Goal: Information Seeking & Learning: Learn about a topic

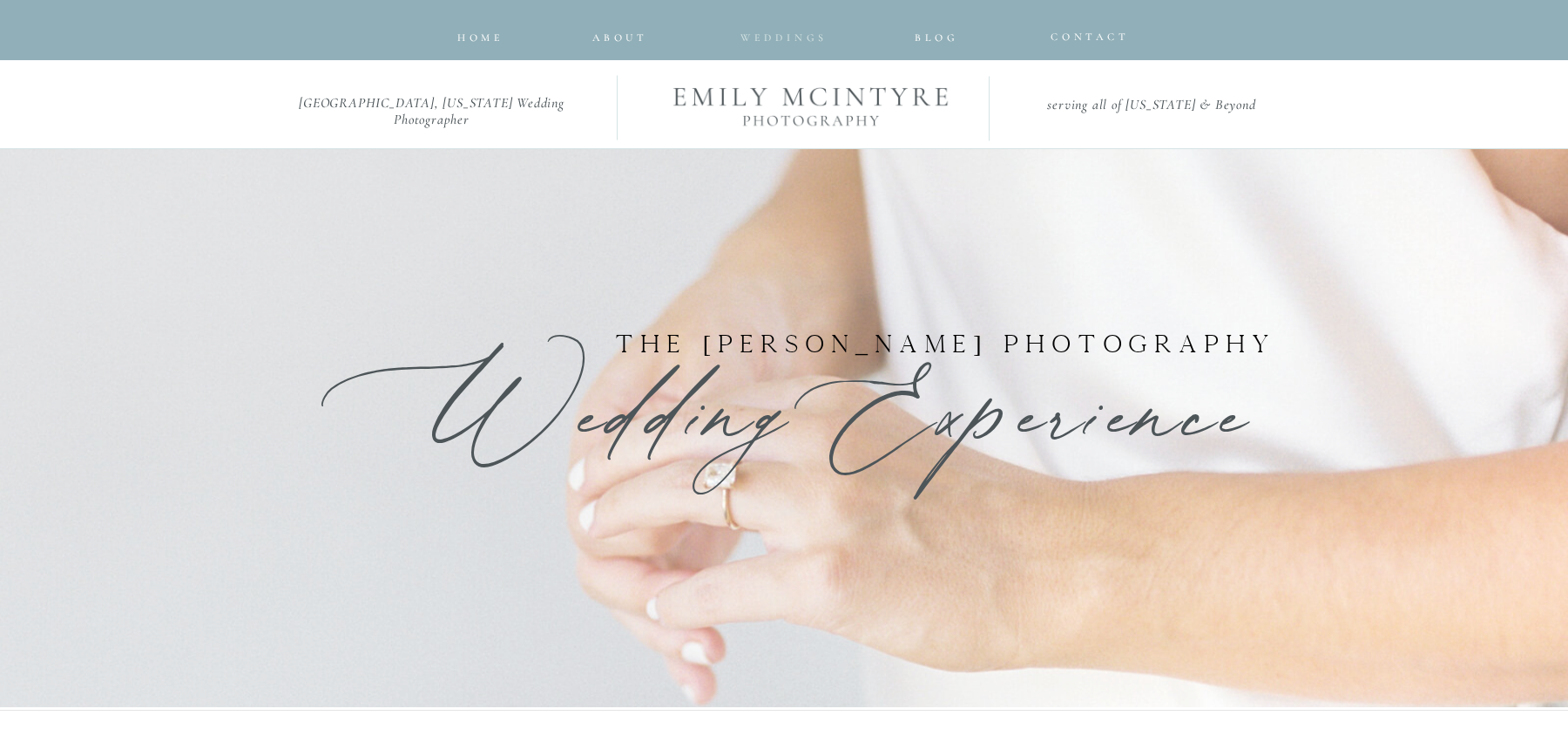
click at [786, 40] on span "Weddings" at bounding box center [784, 37] width 87 height 12
click at [785, 32] on span "Weddings" at bounding box center [784, 37] width 87 height 12
click at [785, 38] on span "Weddings" at bounding box center [784, 37] width 87 height 12
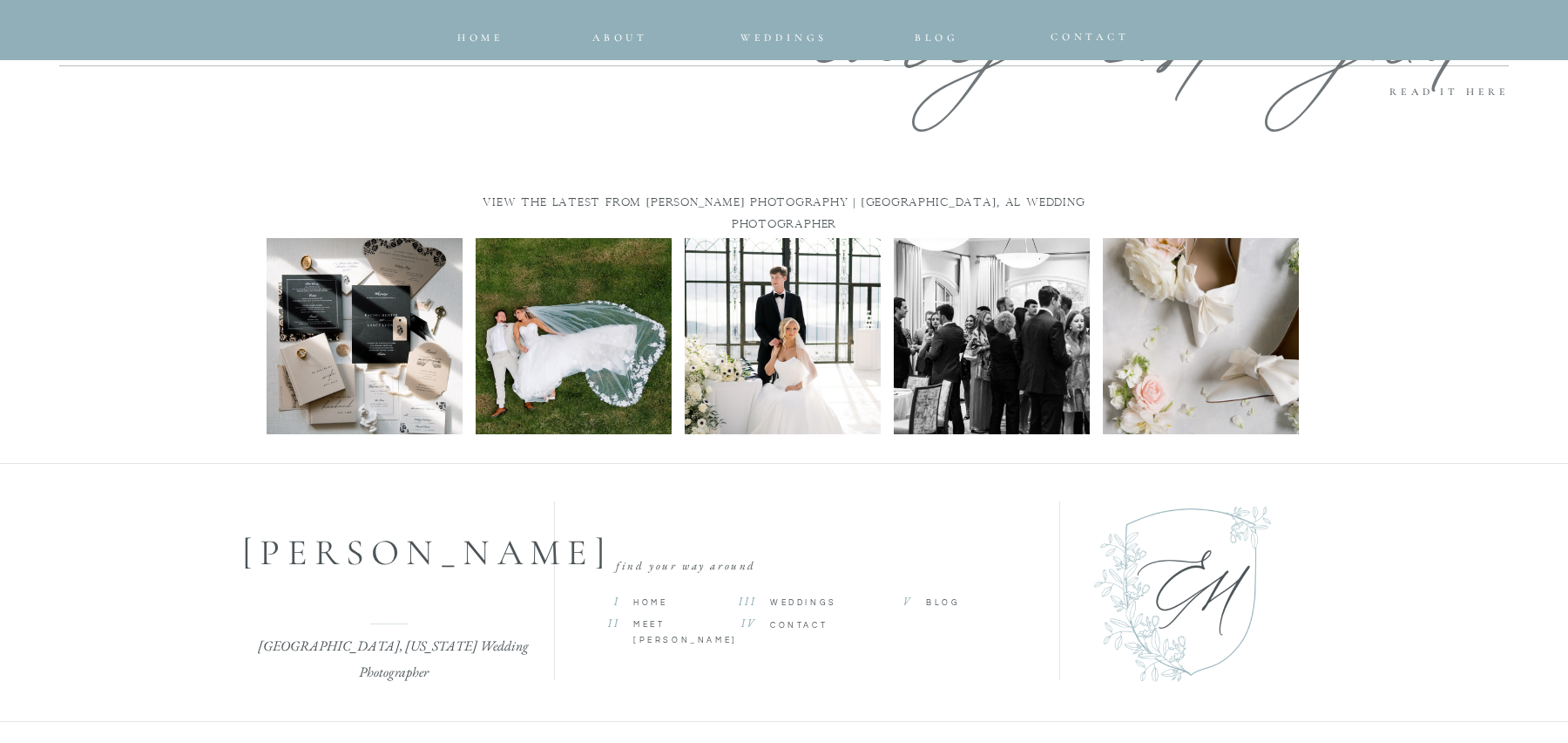
scroll to position [8152, 0]
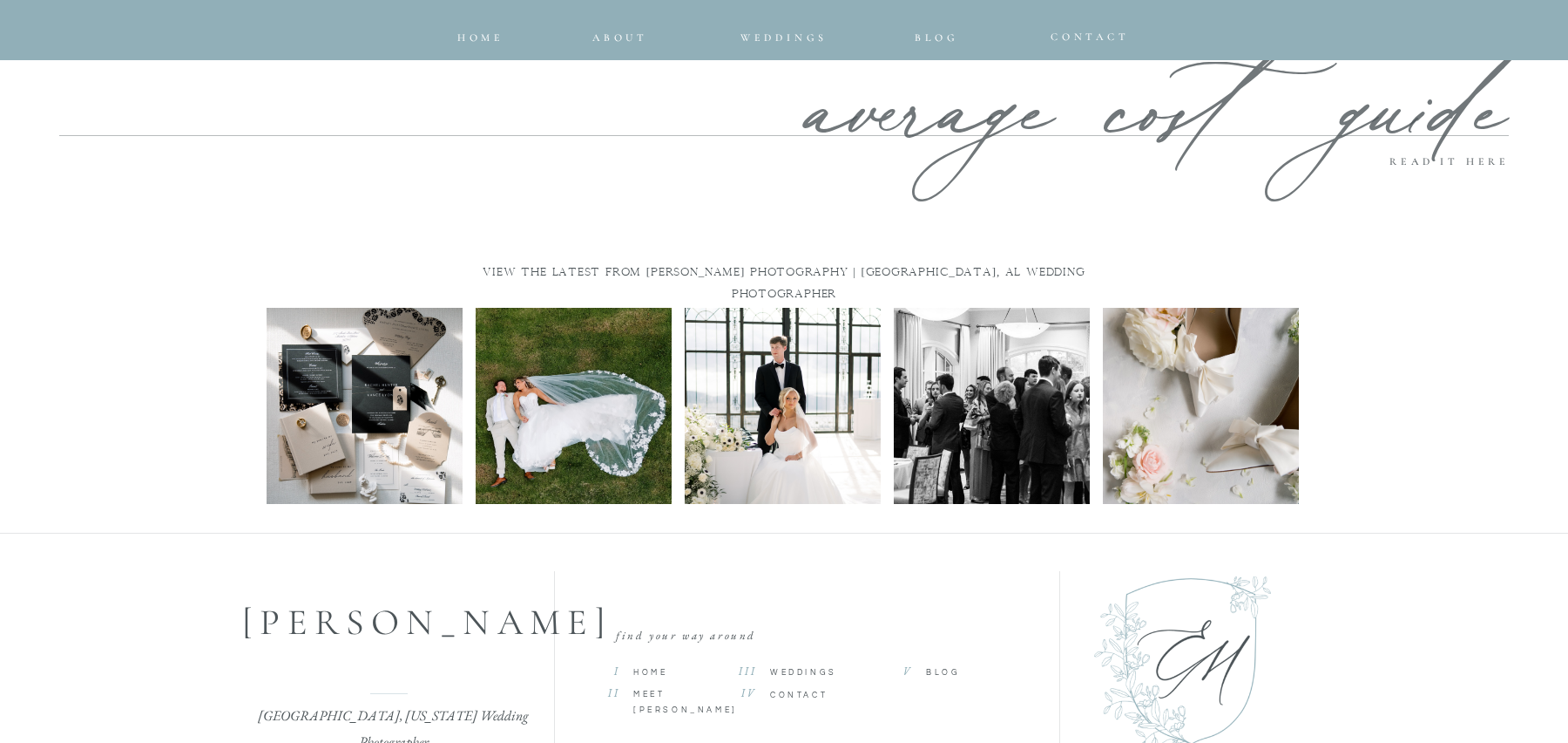
scroll to position [7987, 0]
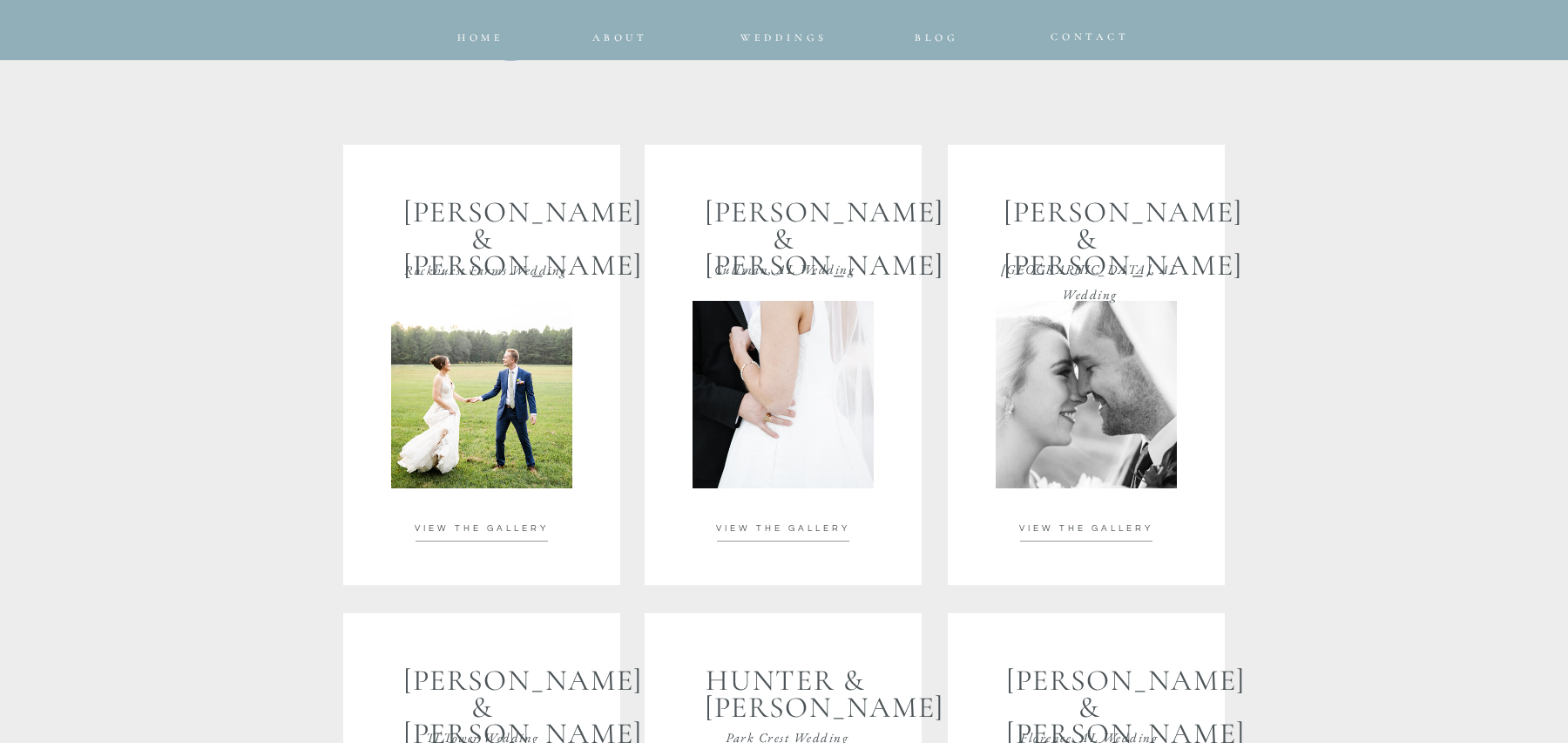
scroll to position [3052, 0]
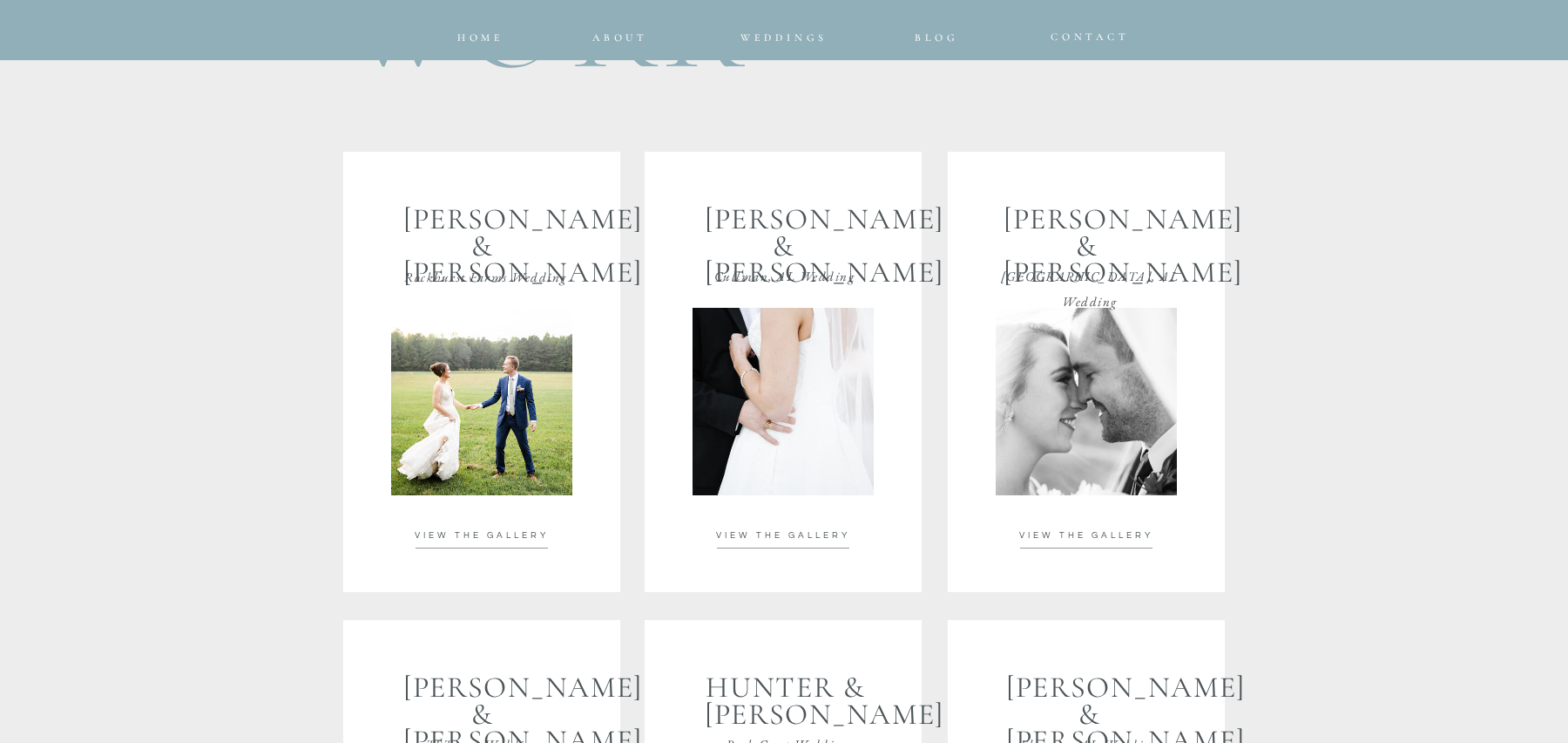
click at [491, 535] on span "VIEW THE GALLERY" at bounding box center [481, 535] width 134 height 9
click at [818, 431] on div at bounding box center [783, 401] width 182 height 187
click at [784, 532] on span "VIEW THE GALLERY" at bounding box center [783, 535] width 134 height 9
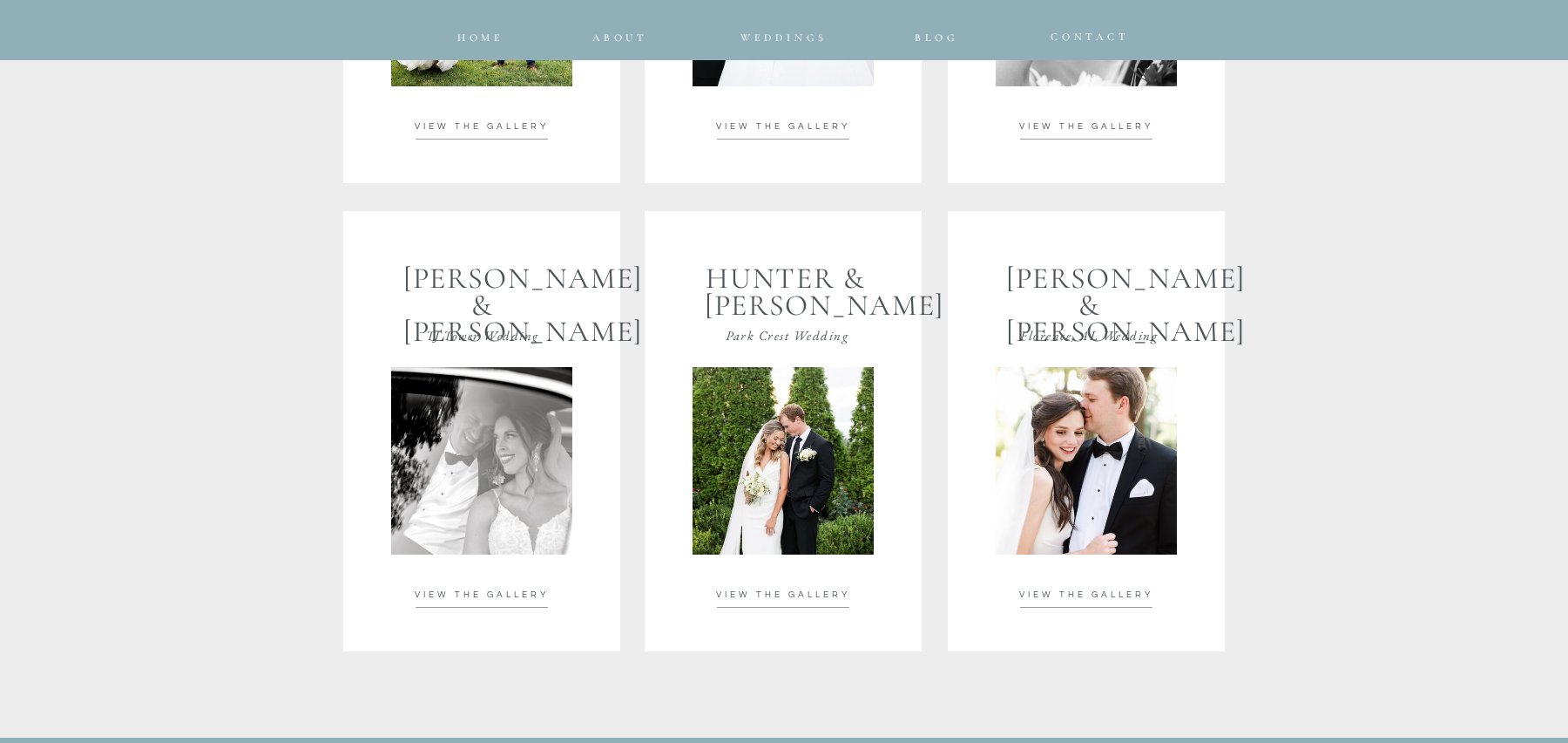
scroll to position [3466, 0]
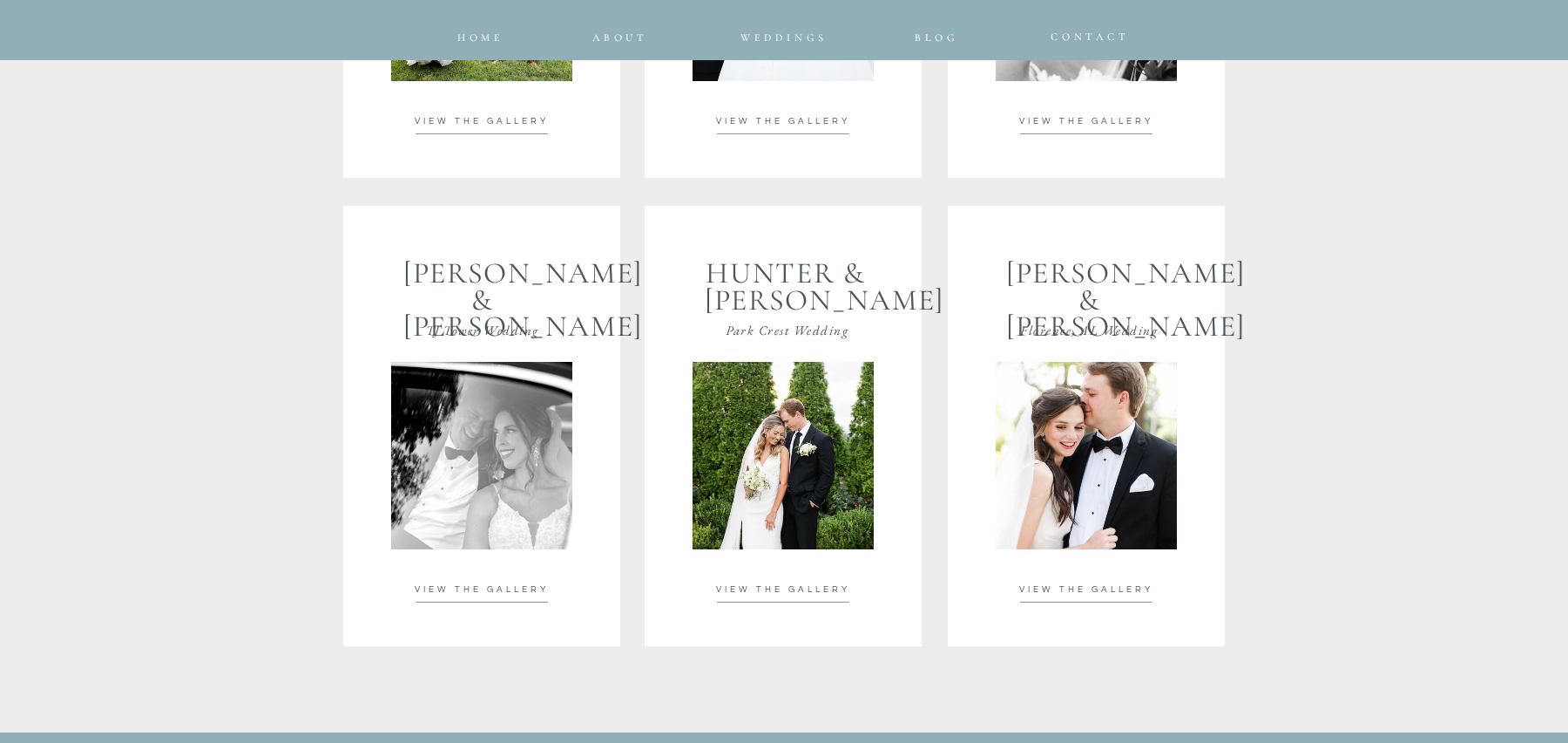
click at [826, 506] on div at bounding box center [783, 455] width 182 height 187
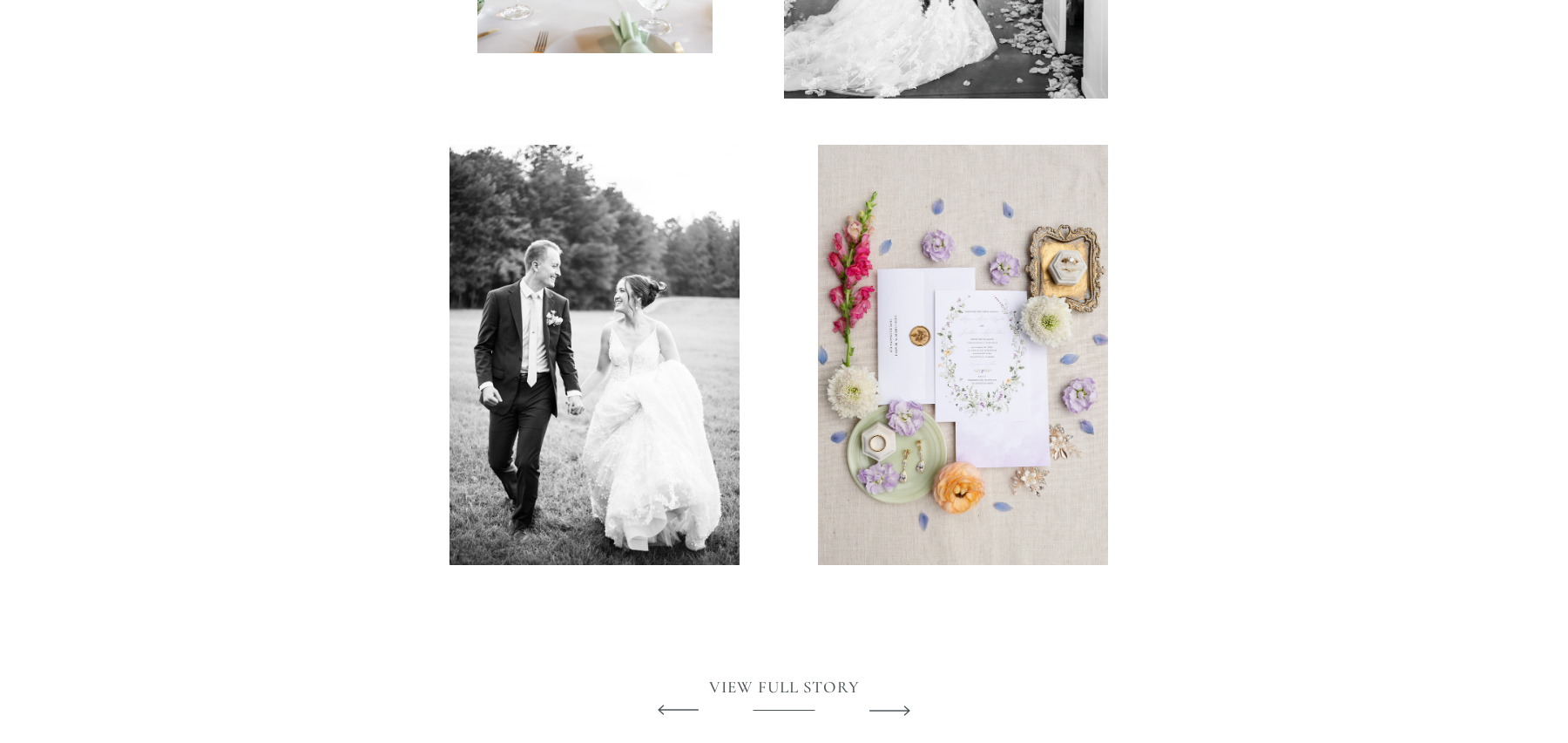
scroll to position [3729, 0]
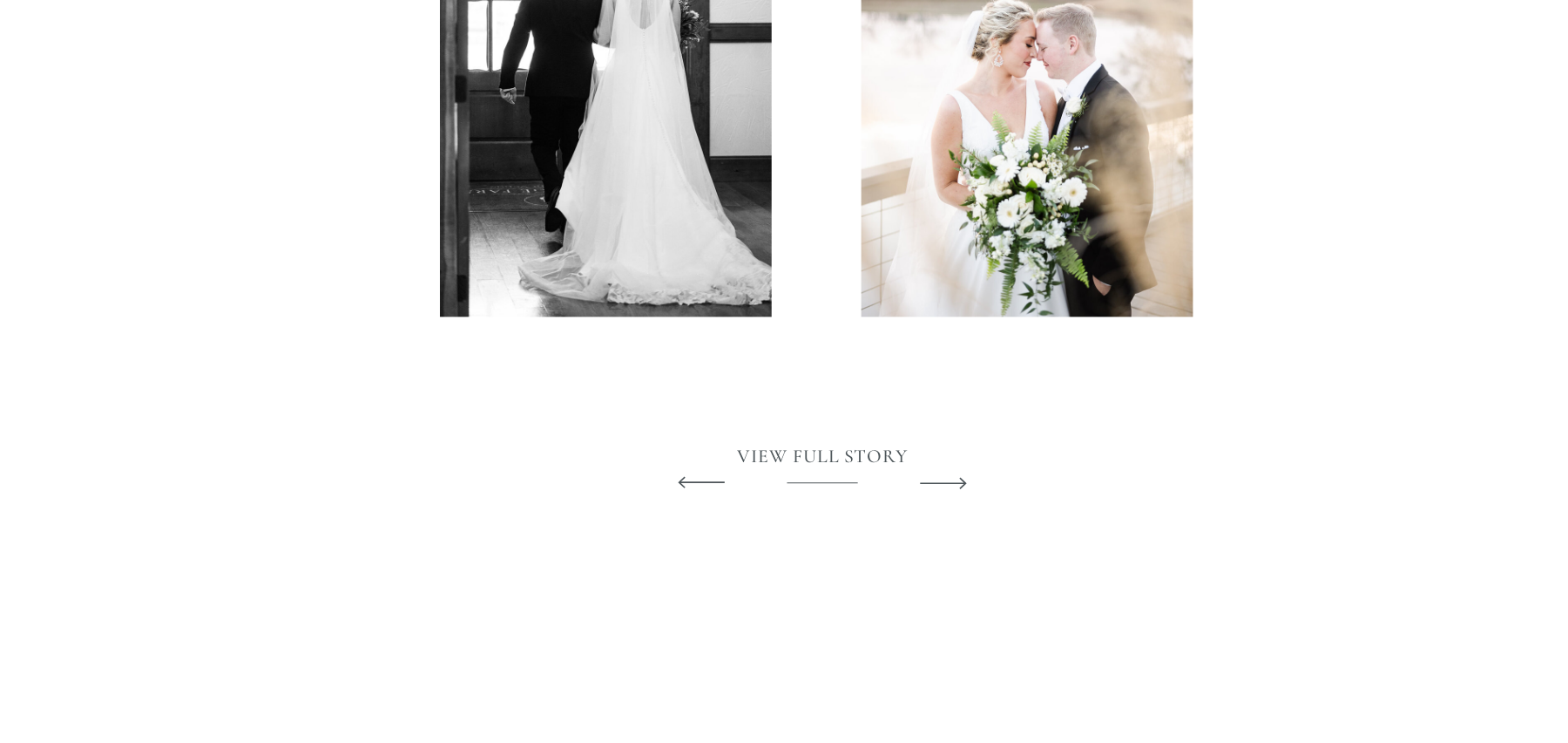
scroll to position [4764, 0]
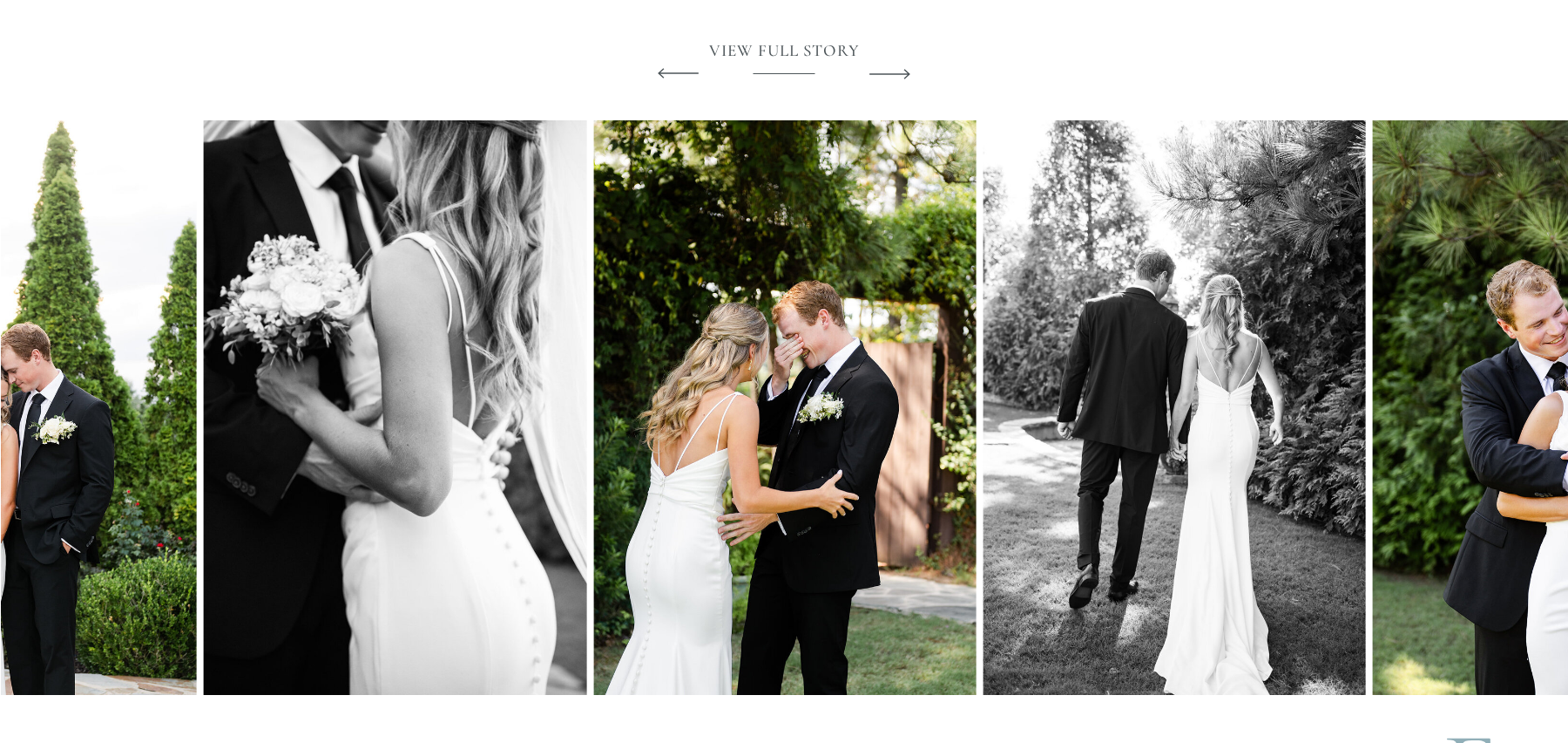
scroll to position [4734, 0]
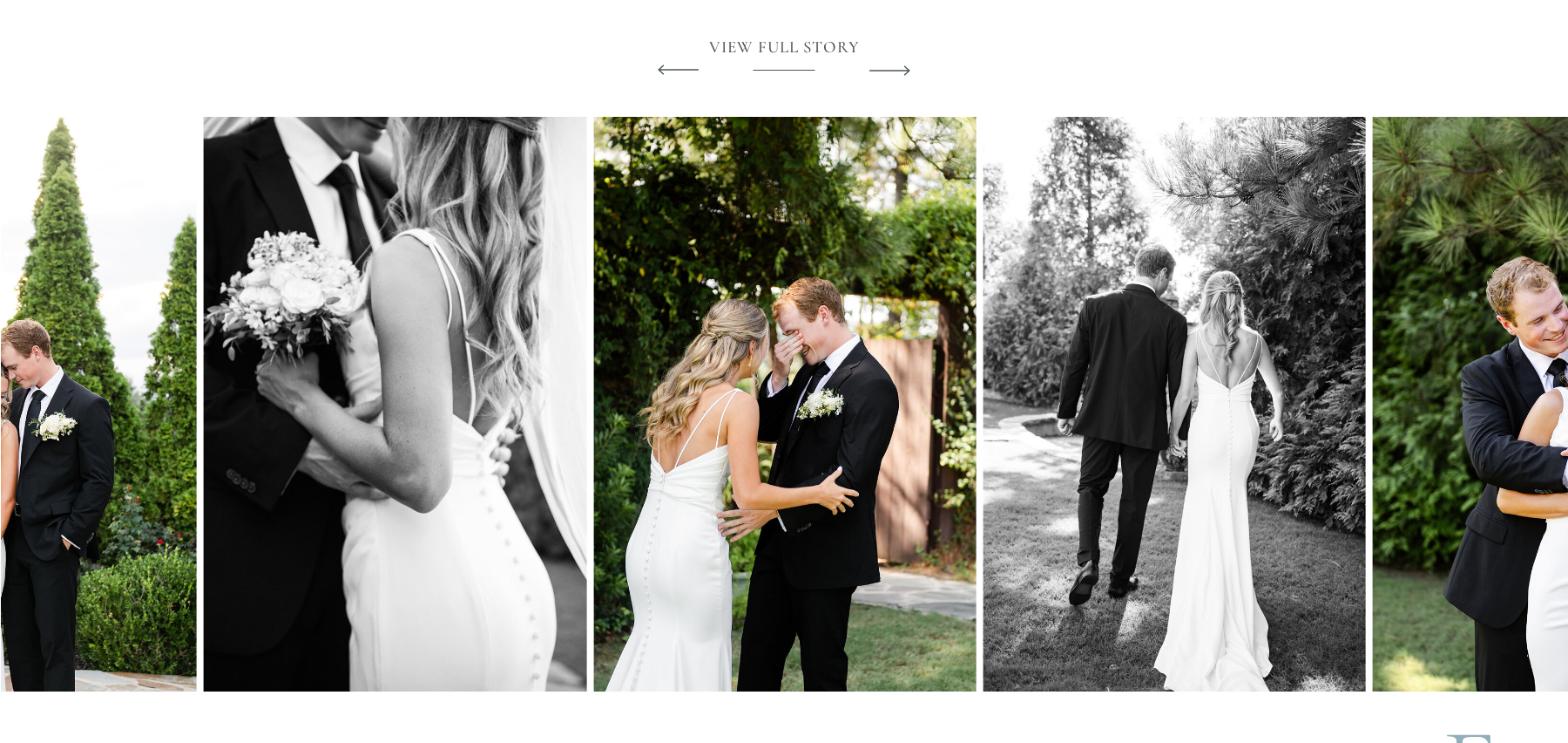
click at [891, 68] on icon at bounding box center [890, 70] width 53 height 65
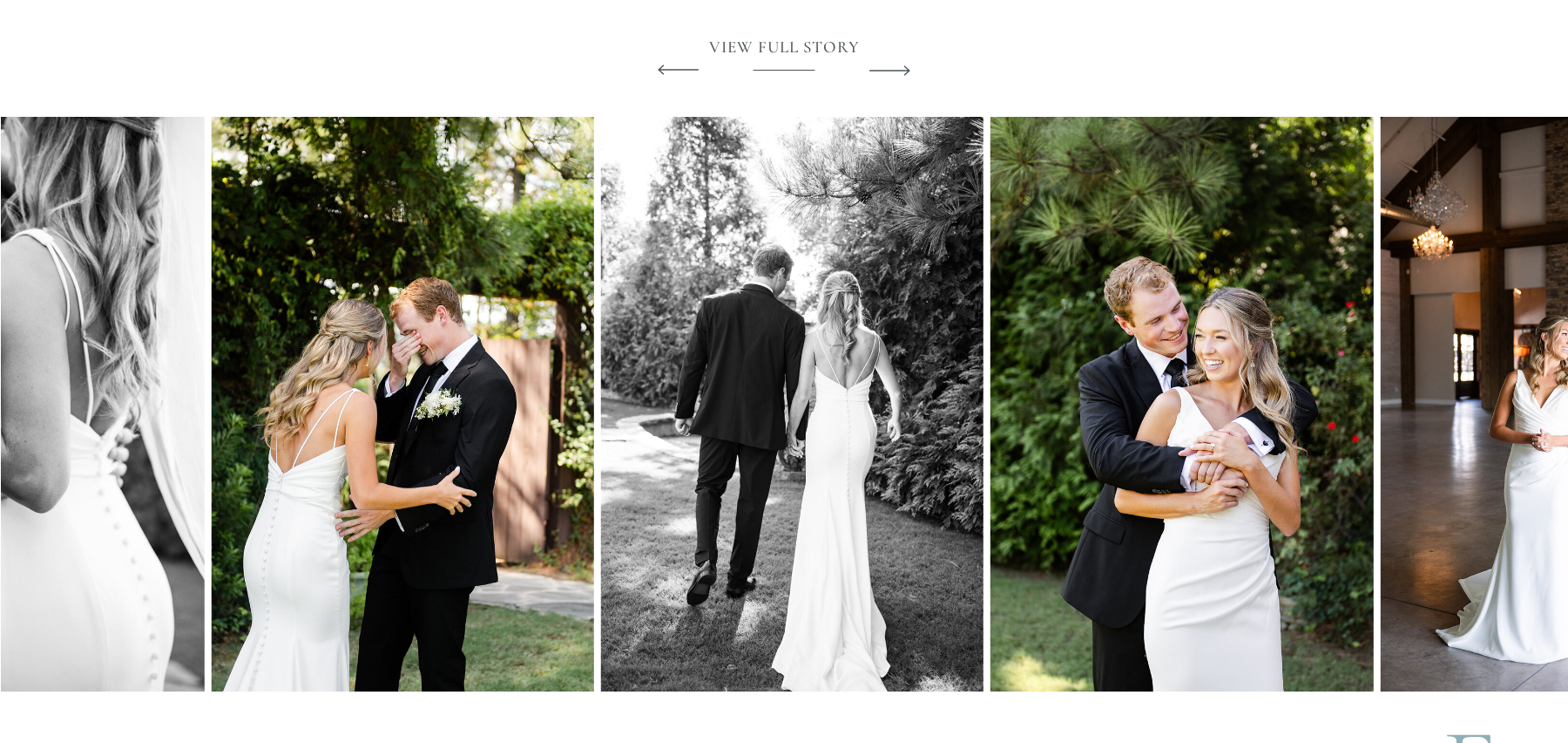
click at [891, 68] on icon at bounding box center [890, 70] width 53 height 65
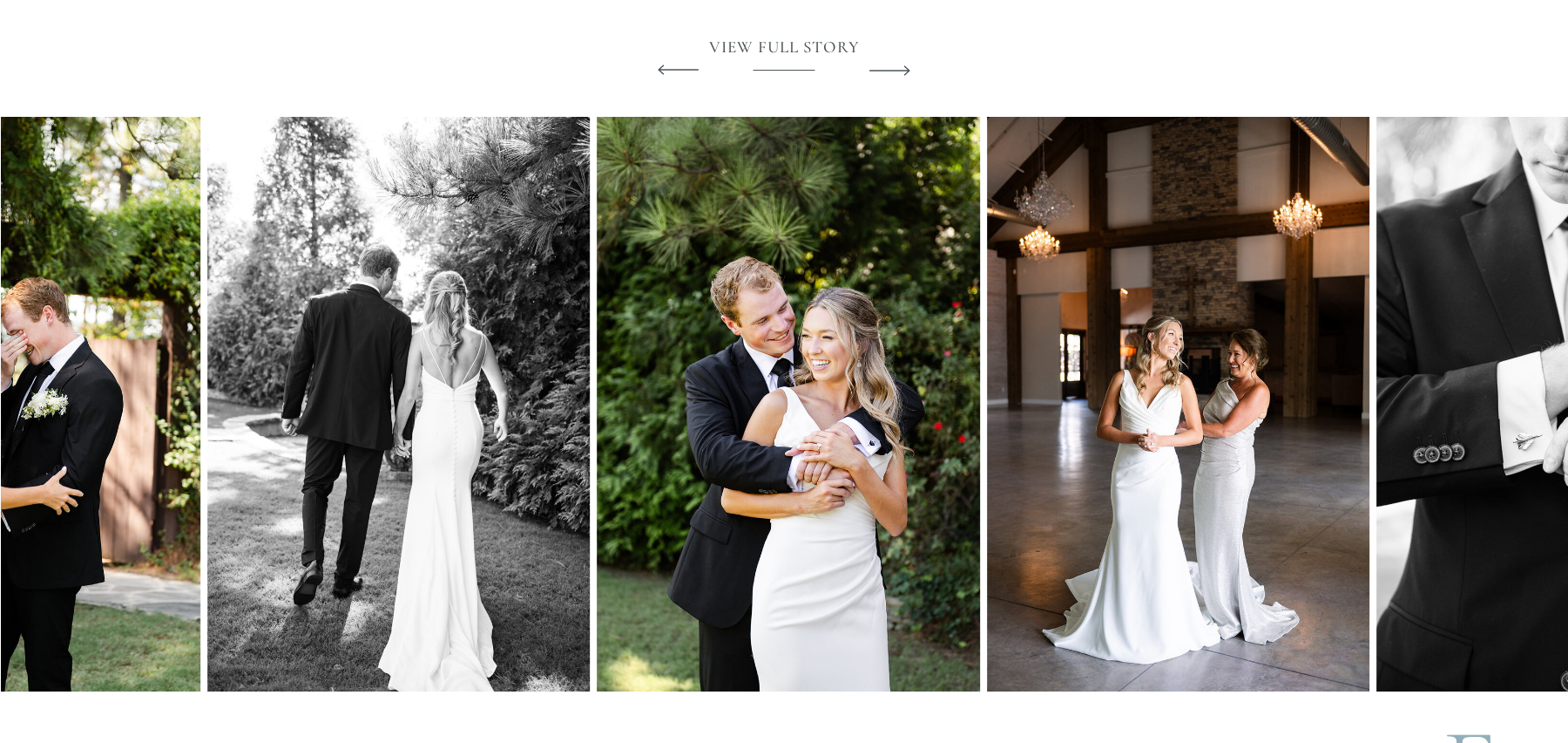
click at [891, 68] on icon at bounding box center [890, 70] width 53 height 65
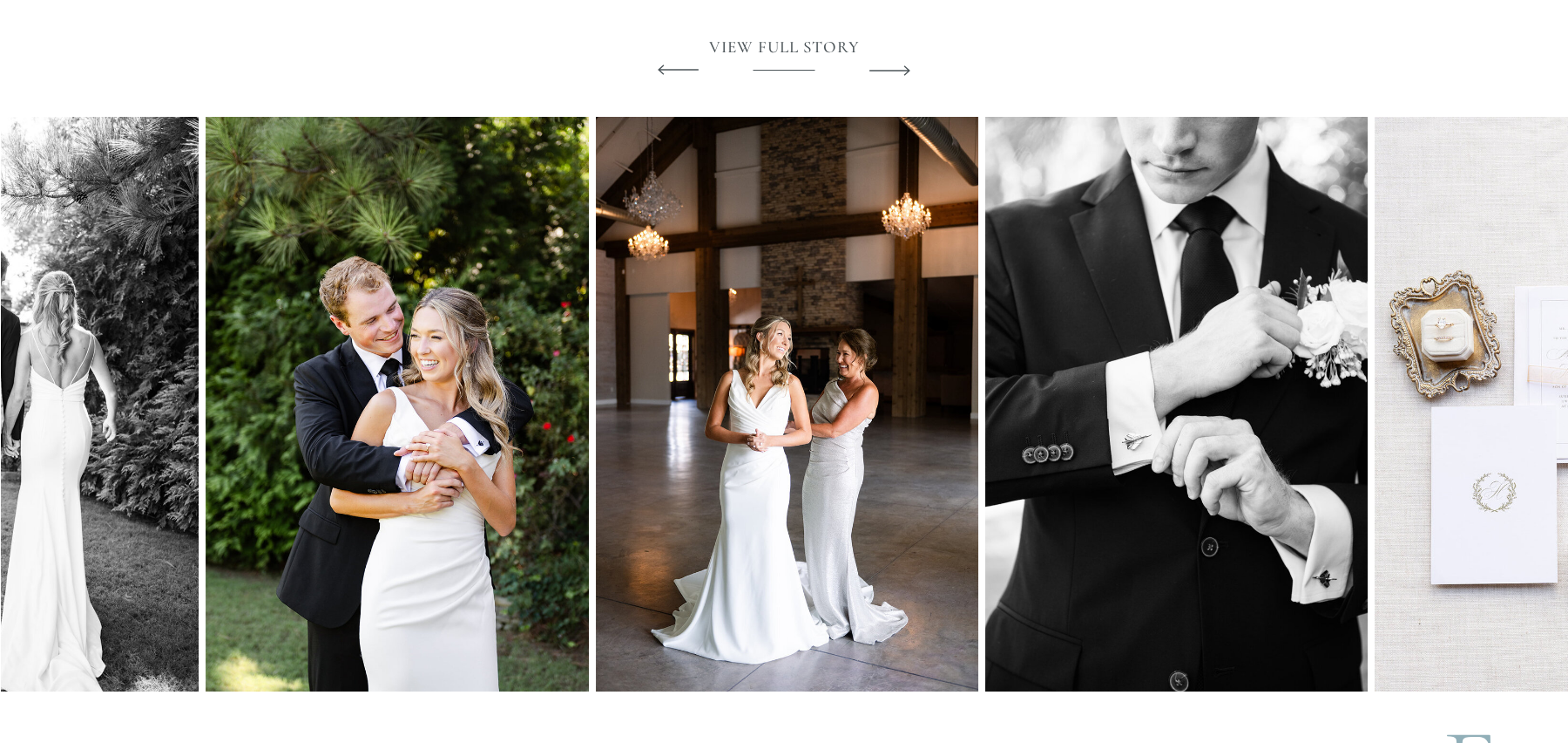
click at [893, 69] on polygon at bounding box center [890, 70] width 41 height 10
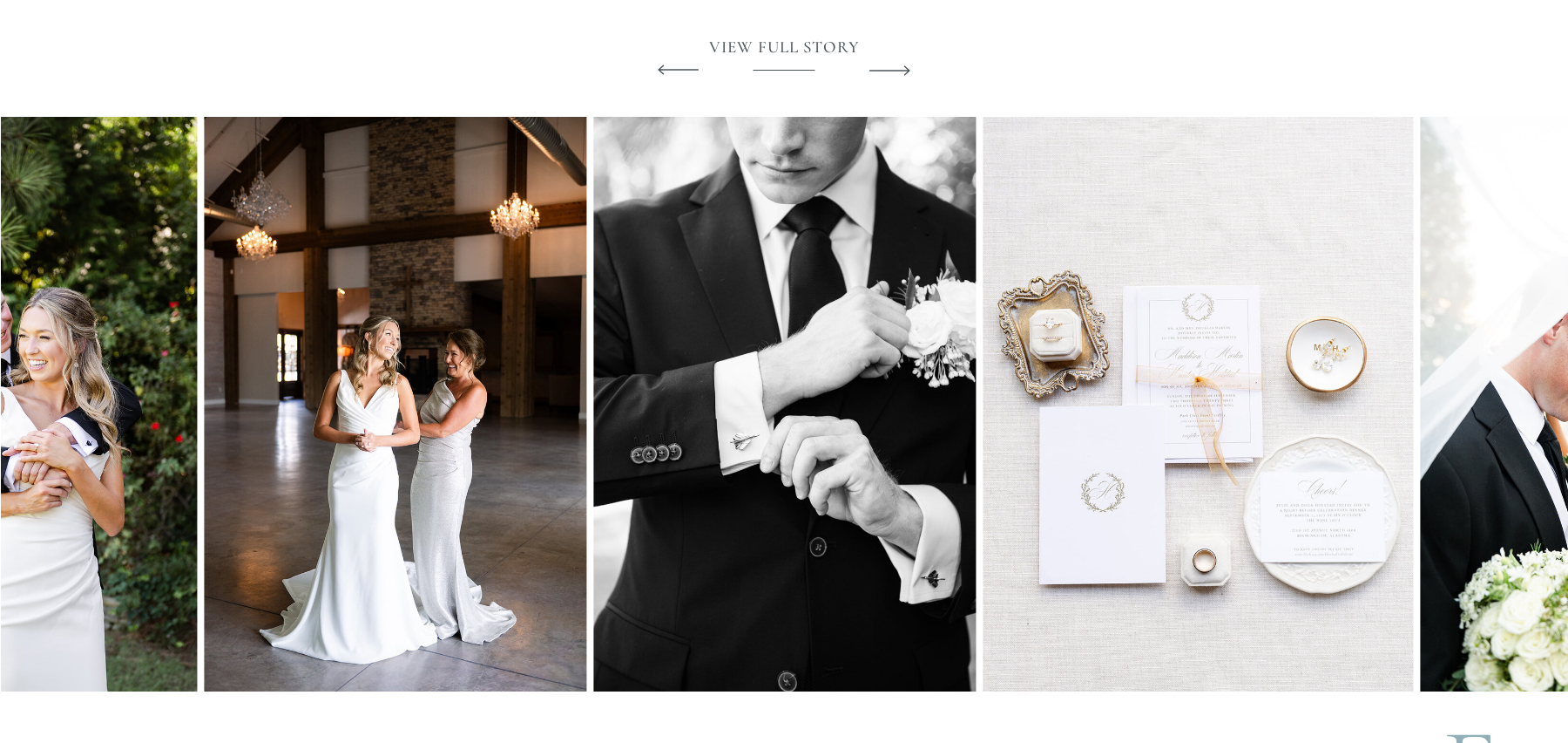
click at [894, 69] on polygon at bounding box center [890, 70] width 41 height 10
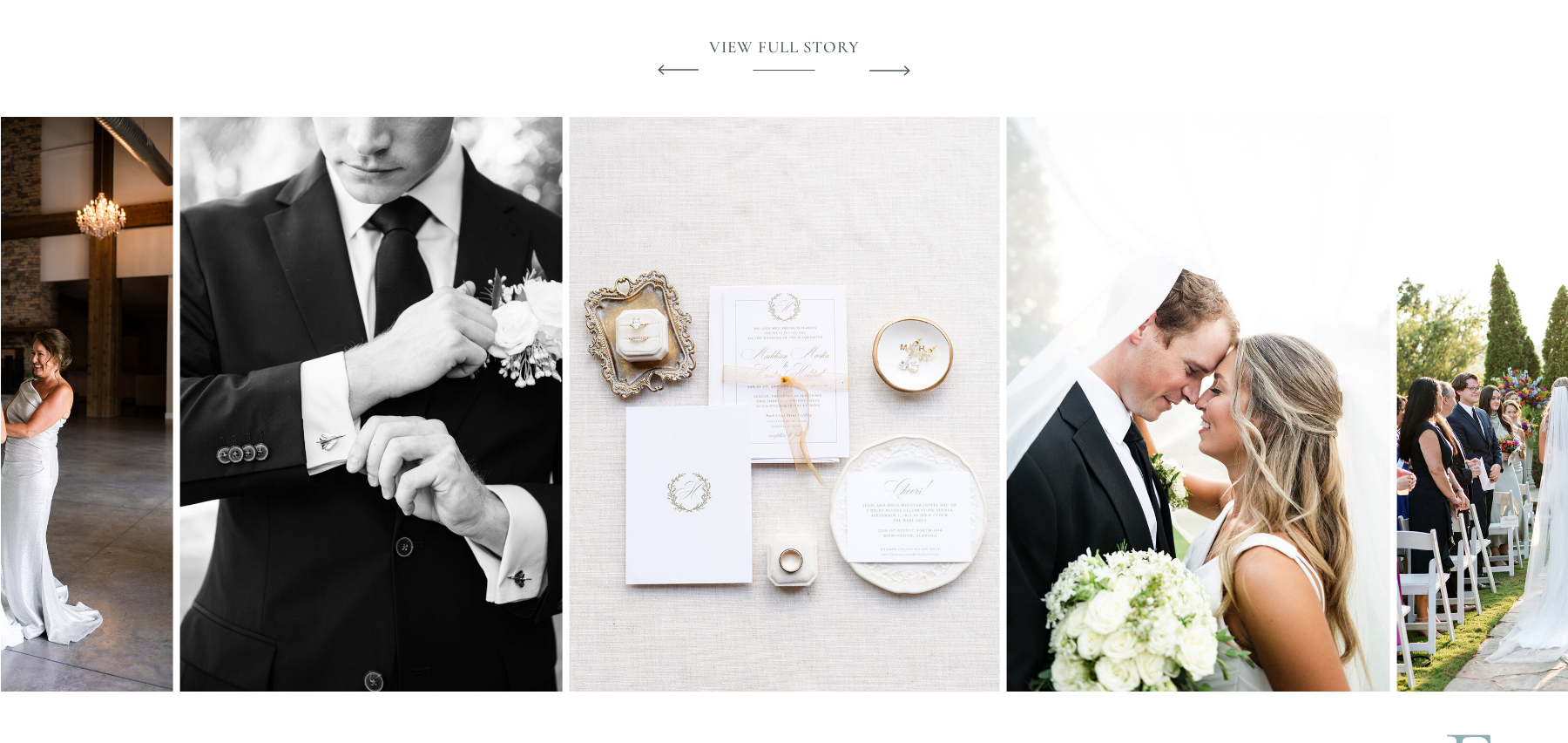
click at [894, 69] on polygon at bounding box center [890, 70] width 41 height 10
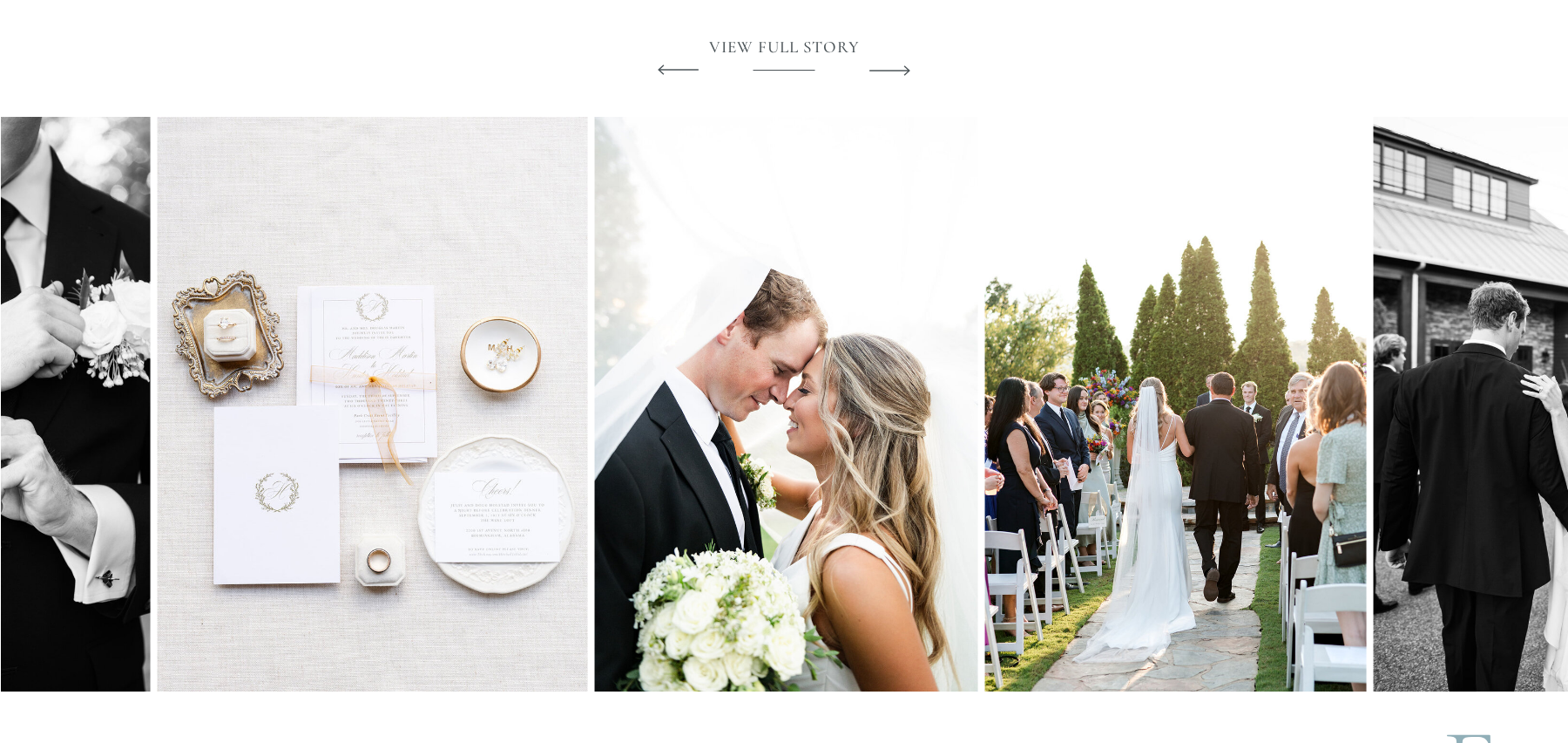
click at [894, 69] on polygon at bounding box center [890, 70] width 41 height 10
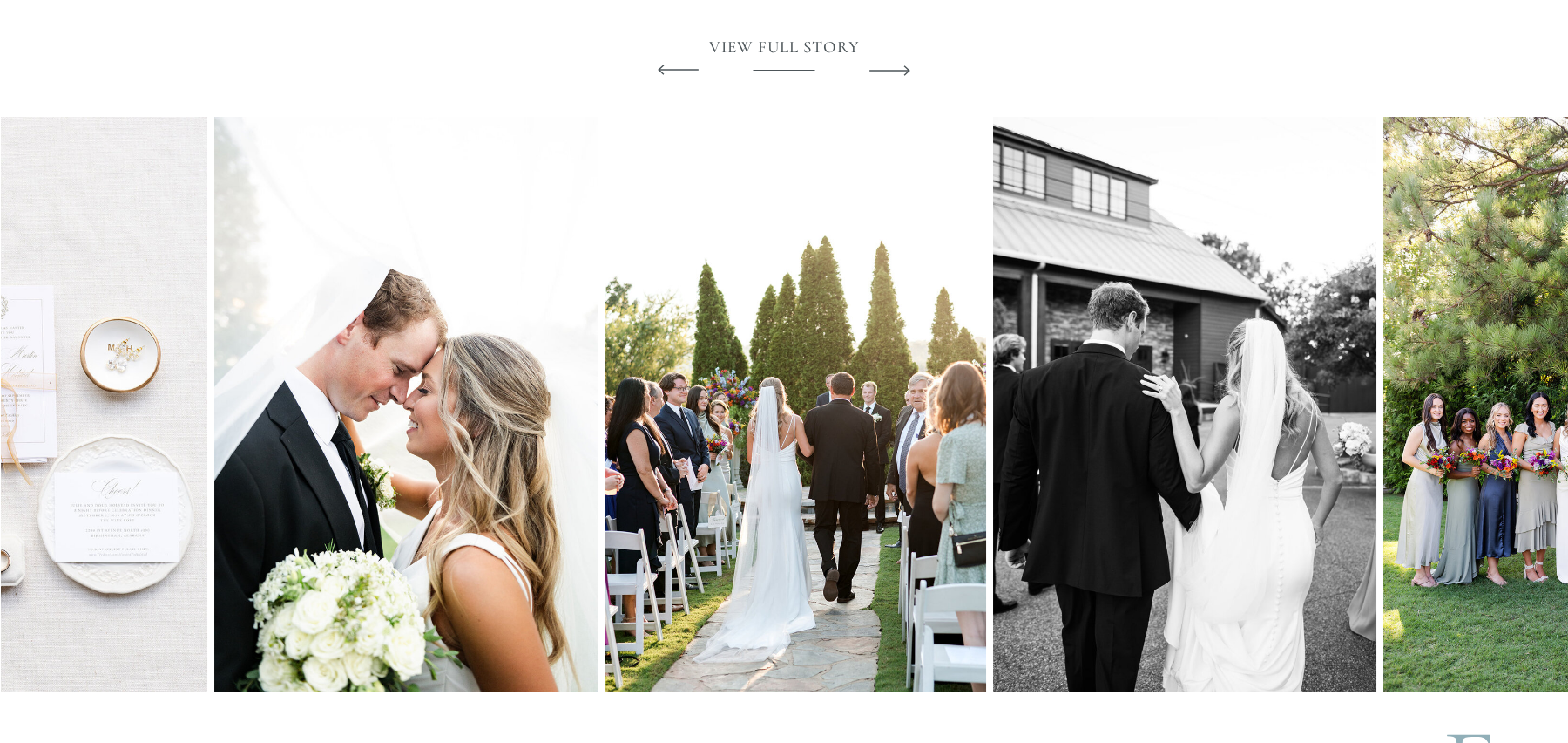
click at [894, 71] on icon at bounding box center [890, 70] width 53 height 65
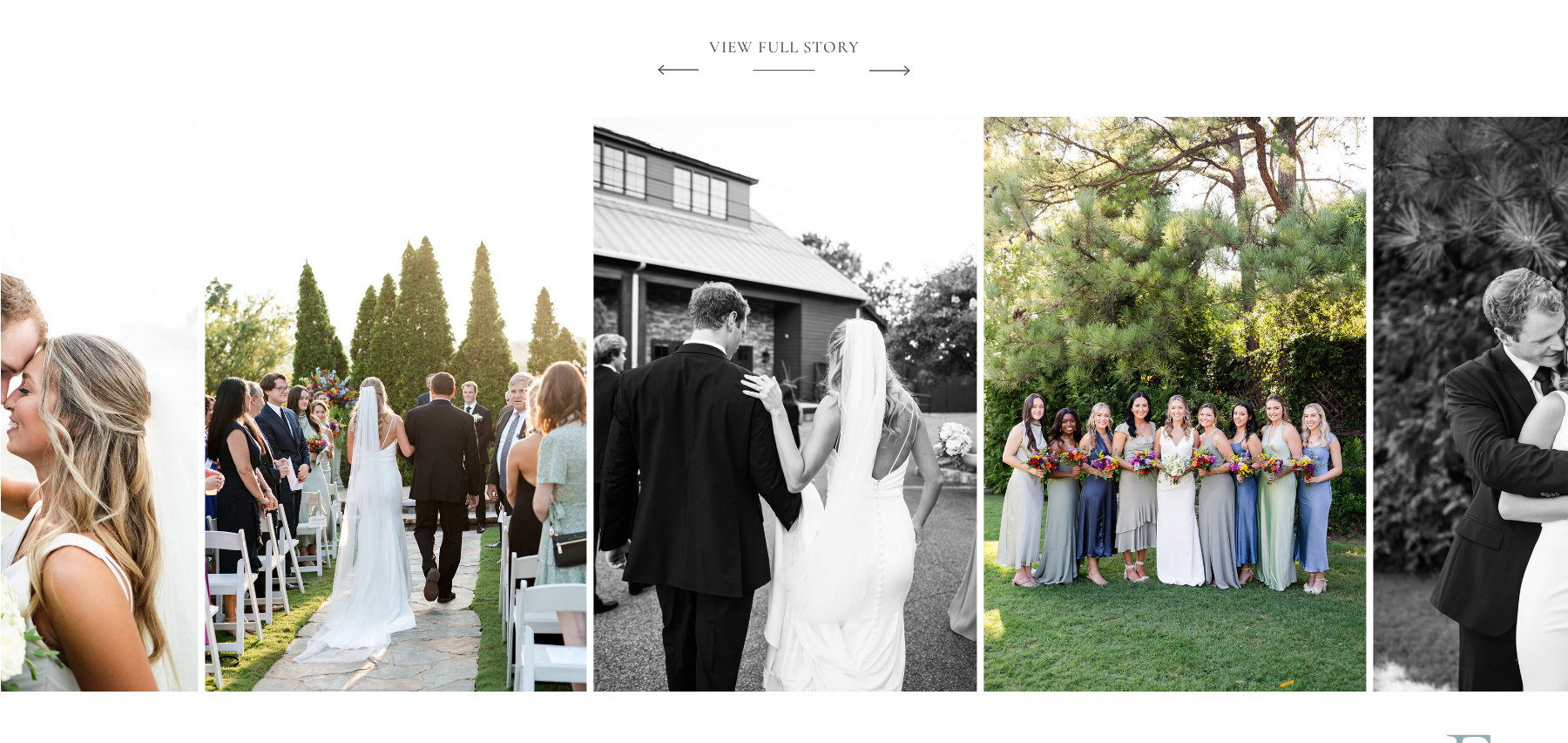
click at [894, 71] on icon at bounding box center [890, 70] width 53 height 65
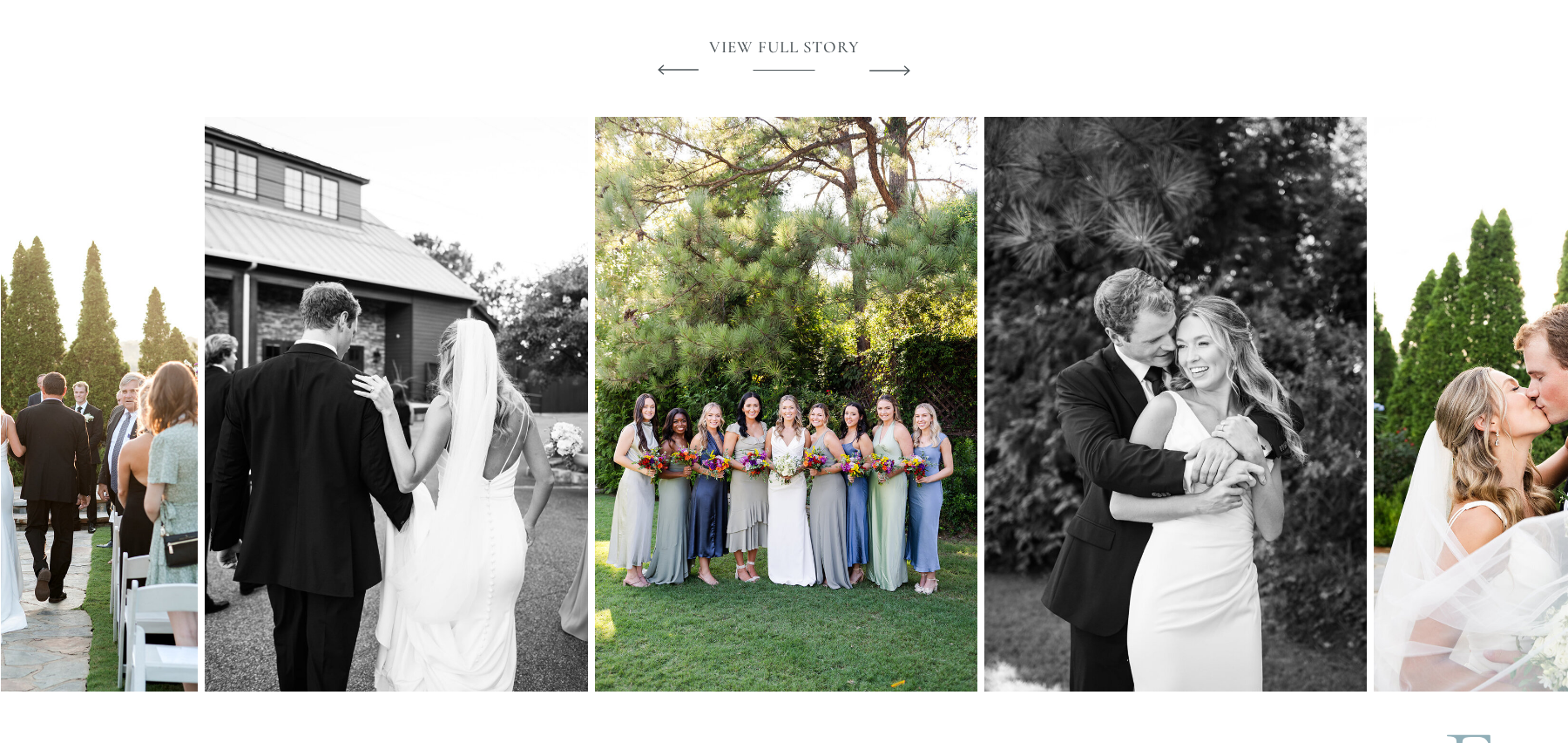
click at [894, 71] on icon at bounding box center [890, 70] width 53 height 65
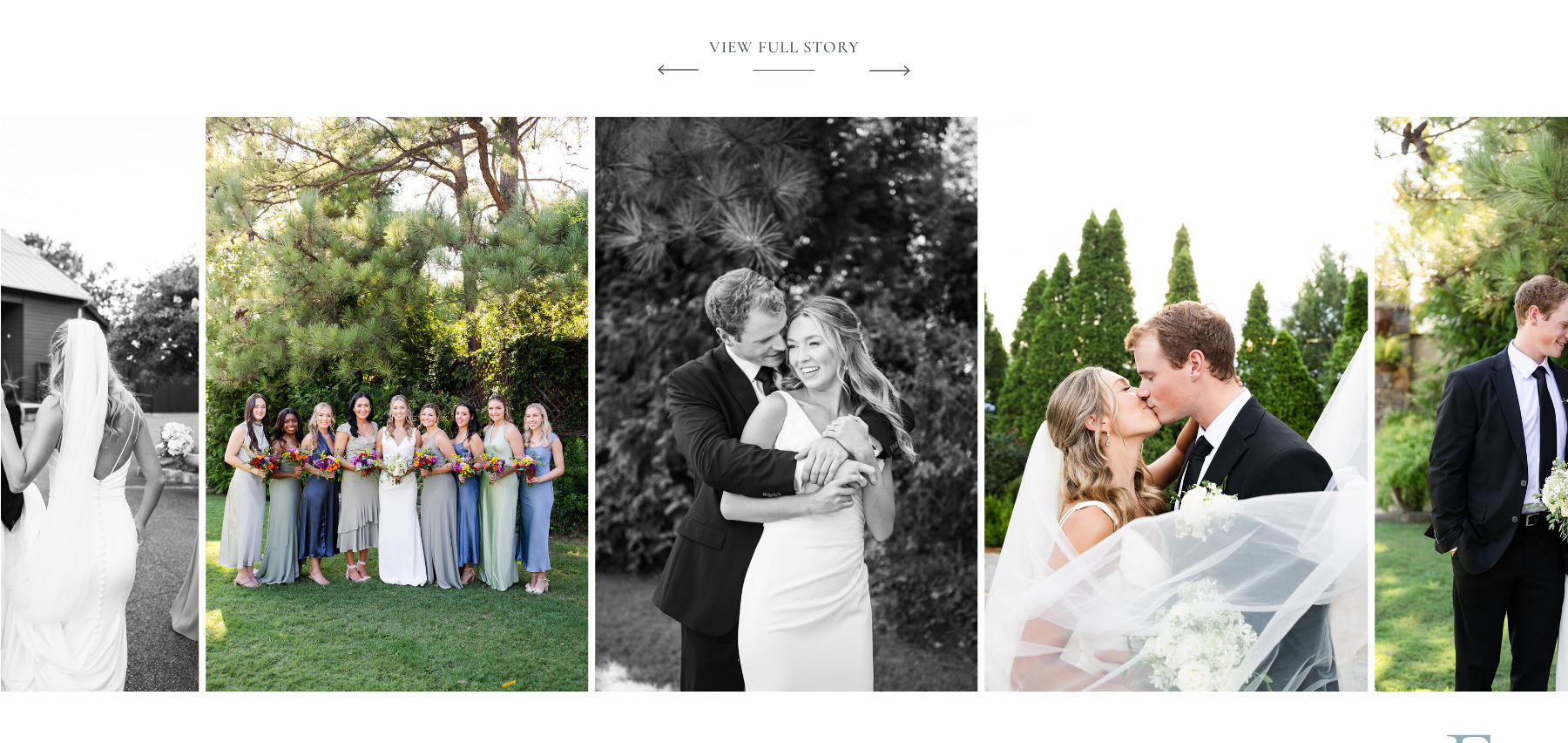
click at [894, 71] on icon at bounding box center [890, 70] width 53 height 65
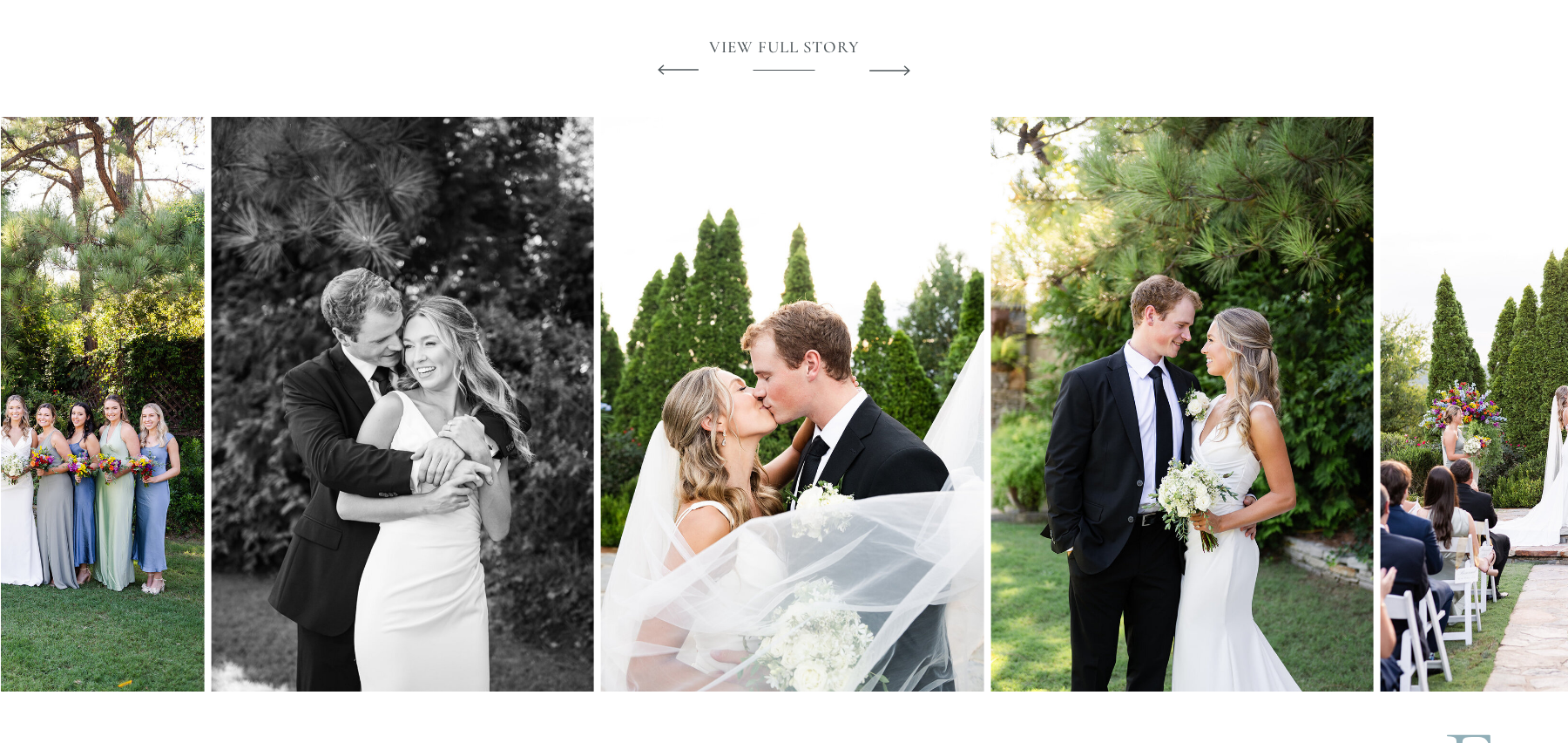
click at [894, 71] on icon at bounding box center [890, 70] width 53 height 65
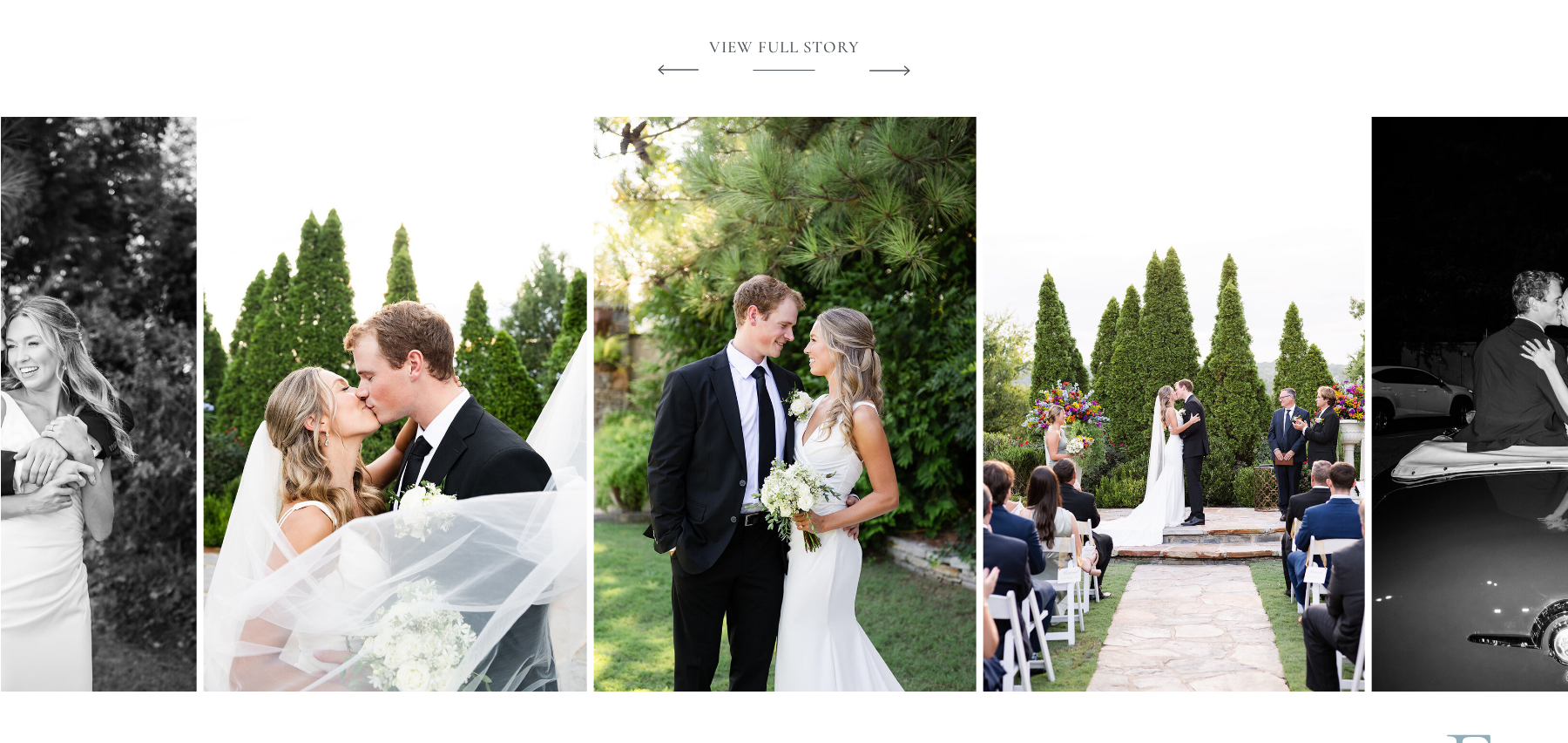
click at [894, 78] on icon at bounding box center [890, 70] width 53 height 65
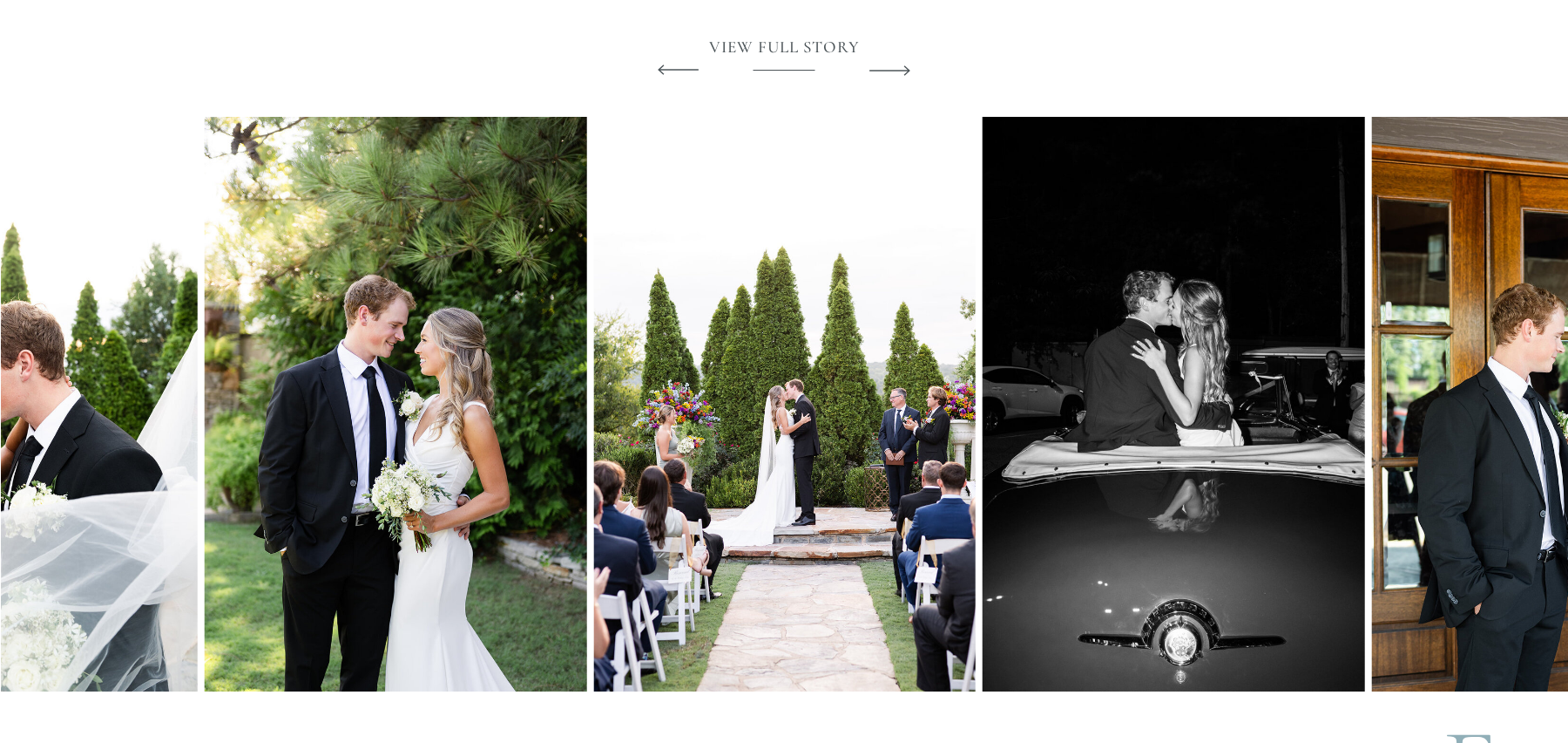
click at [907, 68] on icon at bounding box center [890, 70] width 53 height 65
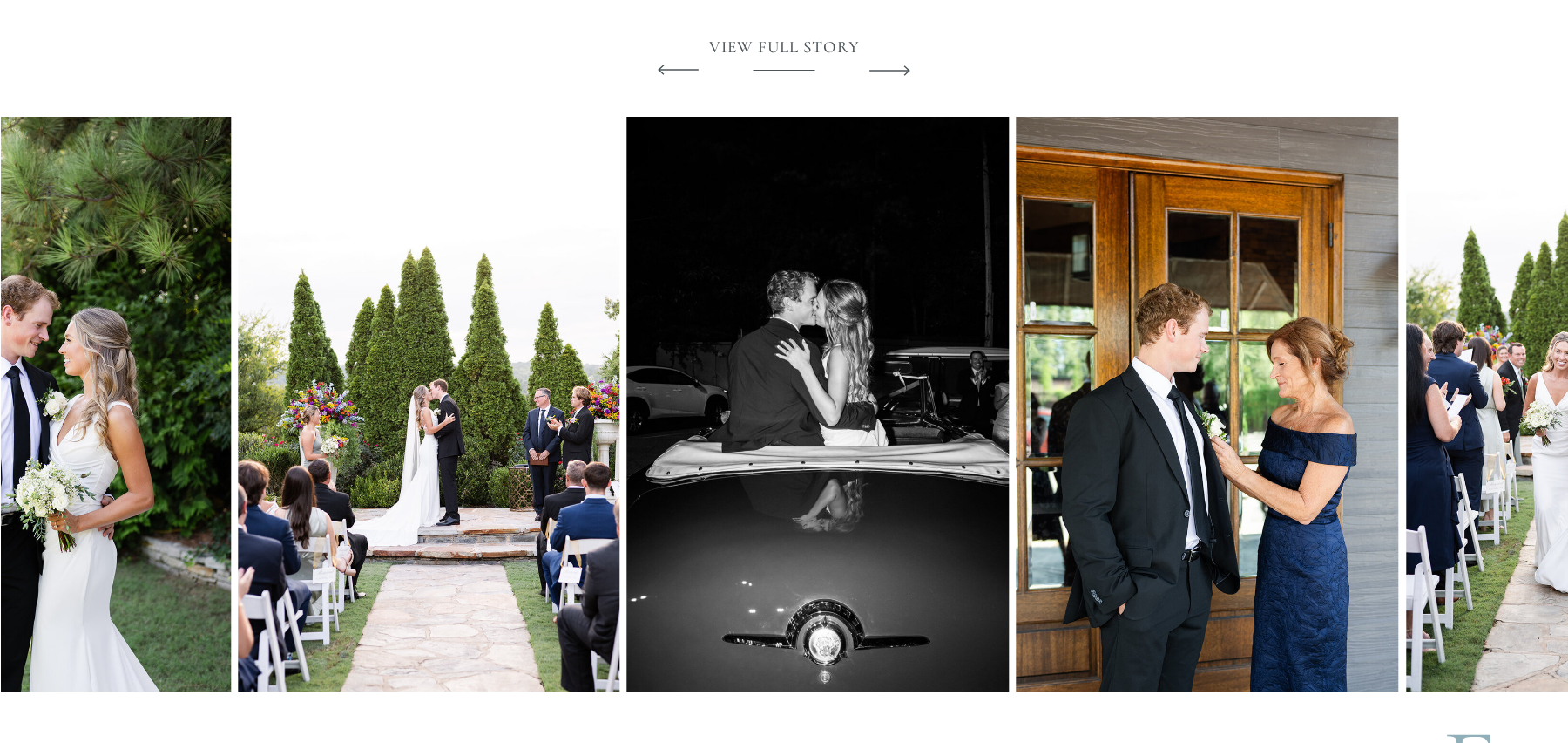
click at [907, 68] on polygon at bounding box center [890, 70] width 41 height 10
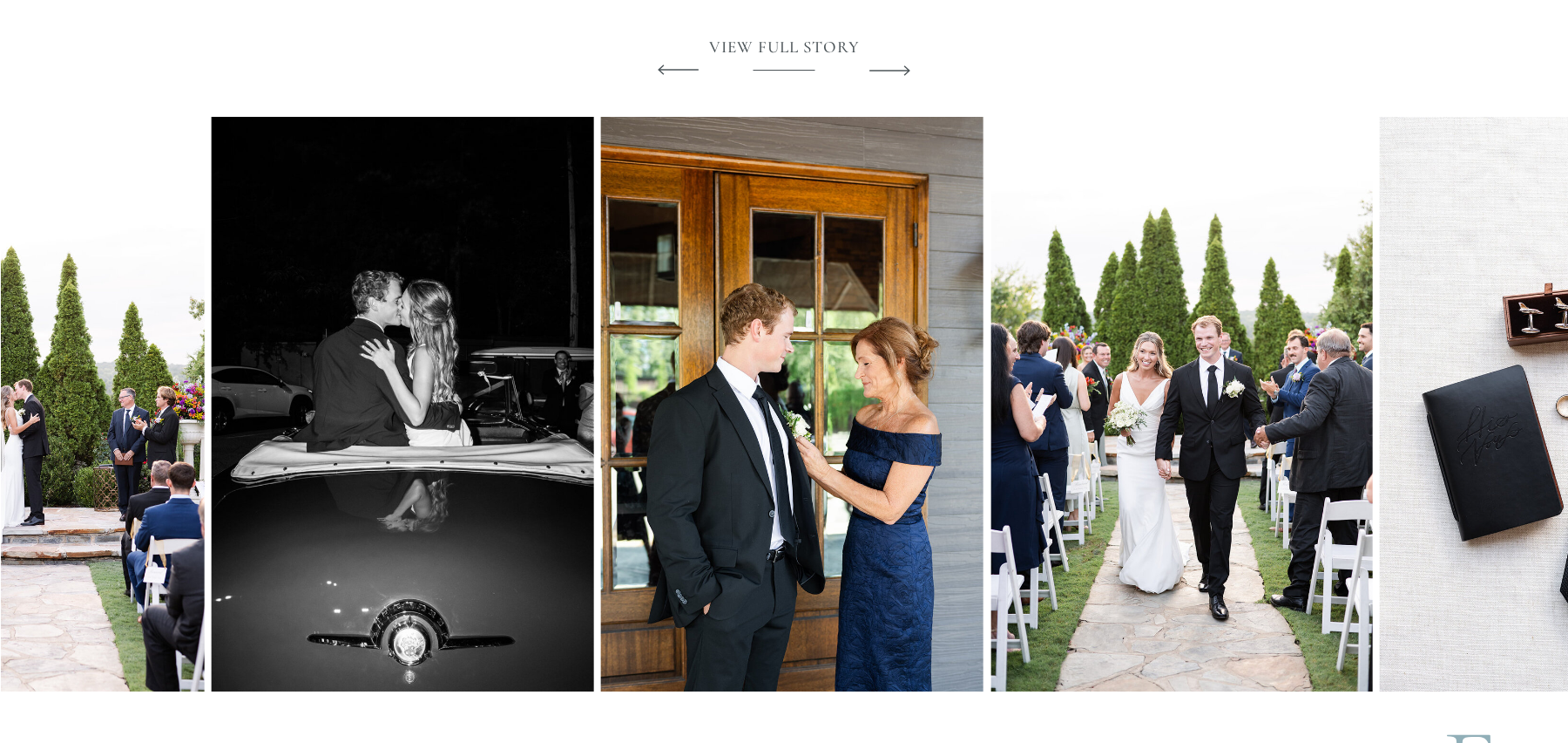
click at [907, 68] on polygon at bounding box center [890, 70] width 41 height 10
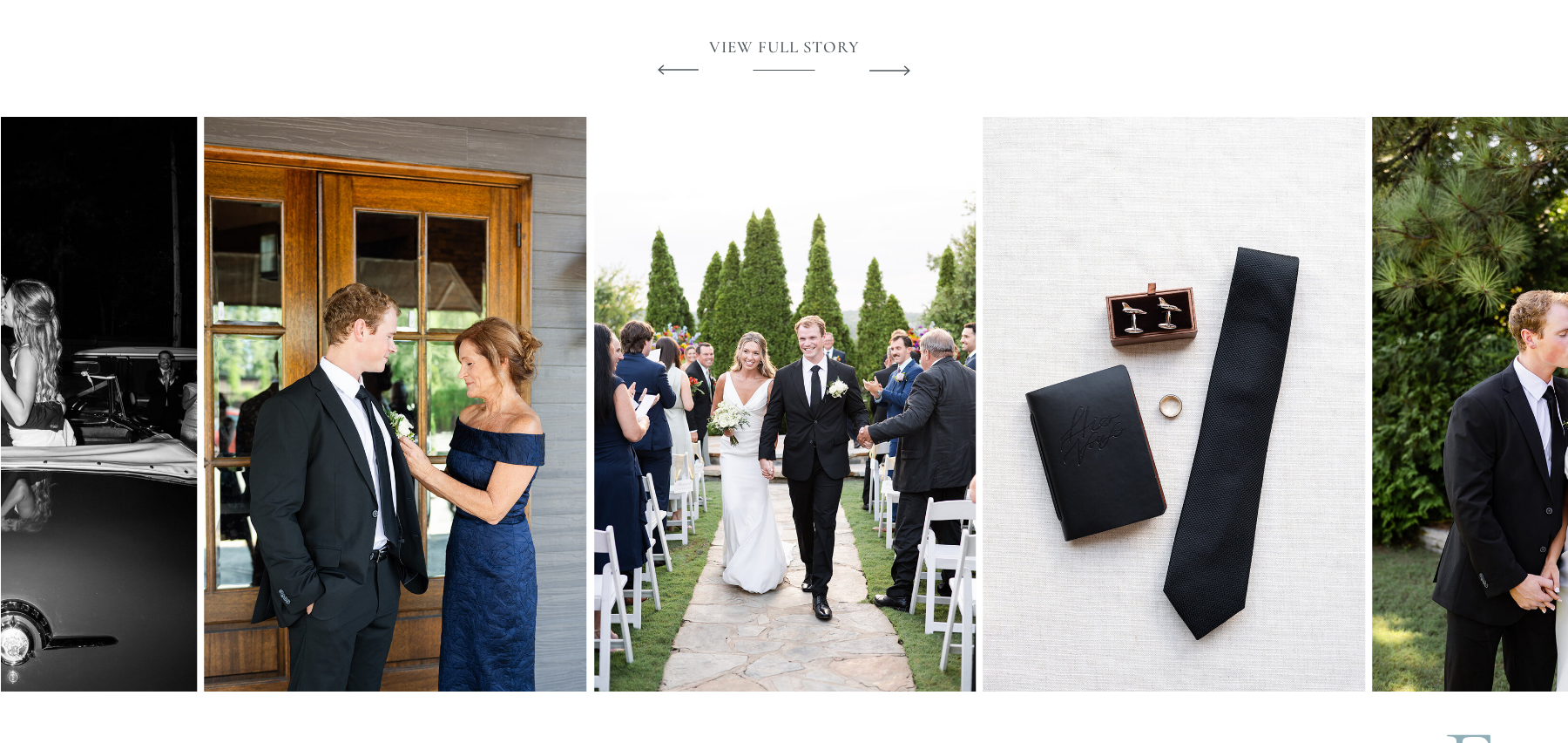
click at [906, 68] on polygon at bounding box center [890, 70] width 41 height 10
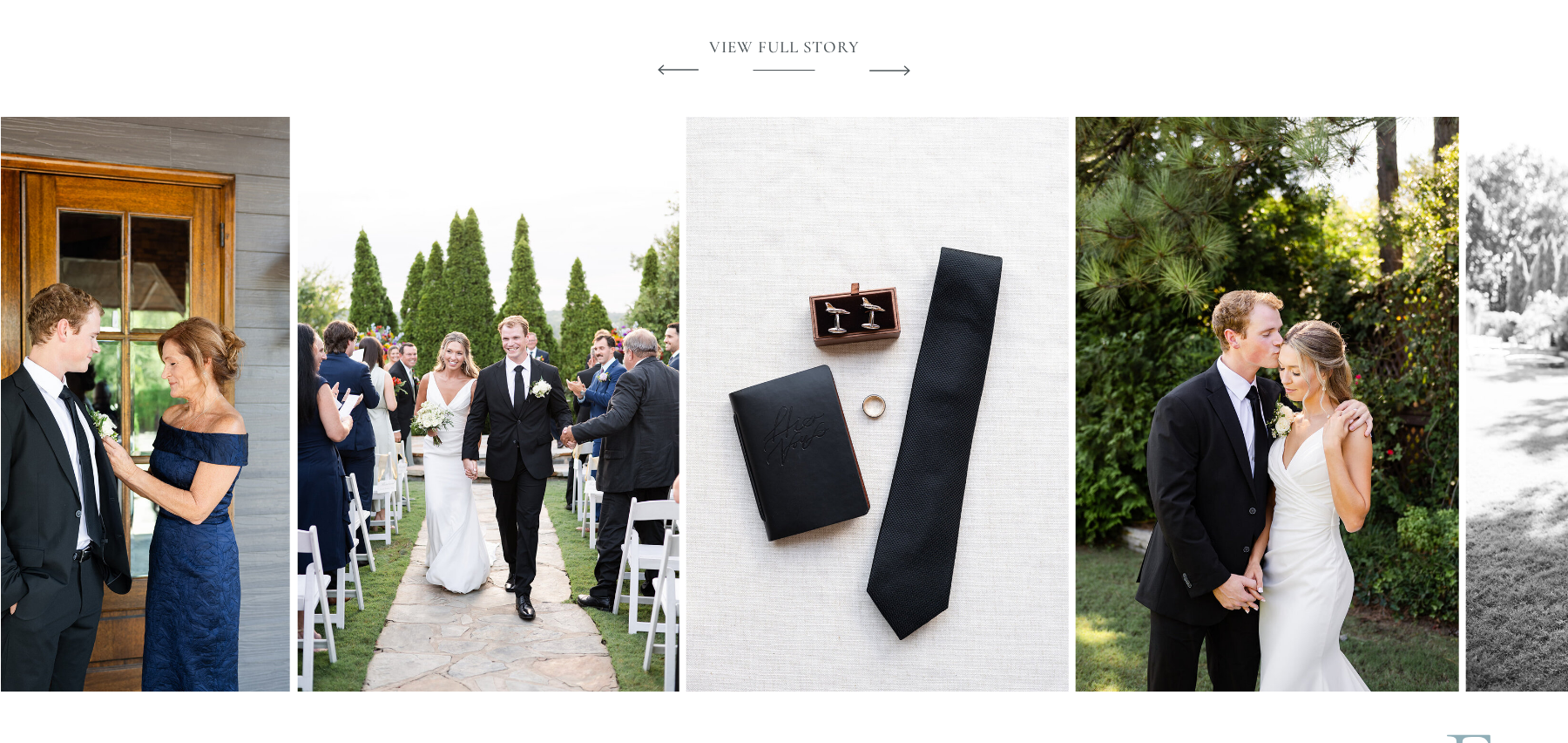
click at [906, 68] on polygon at bounding box center [890, 70] width 41 height 10
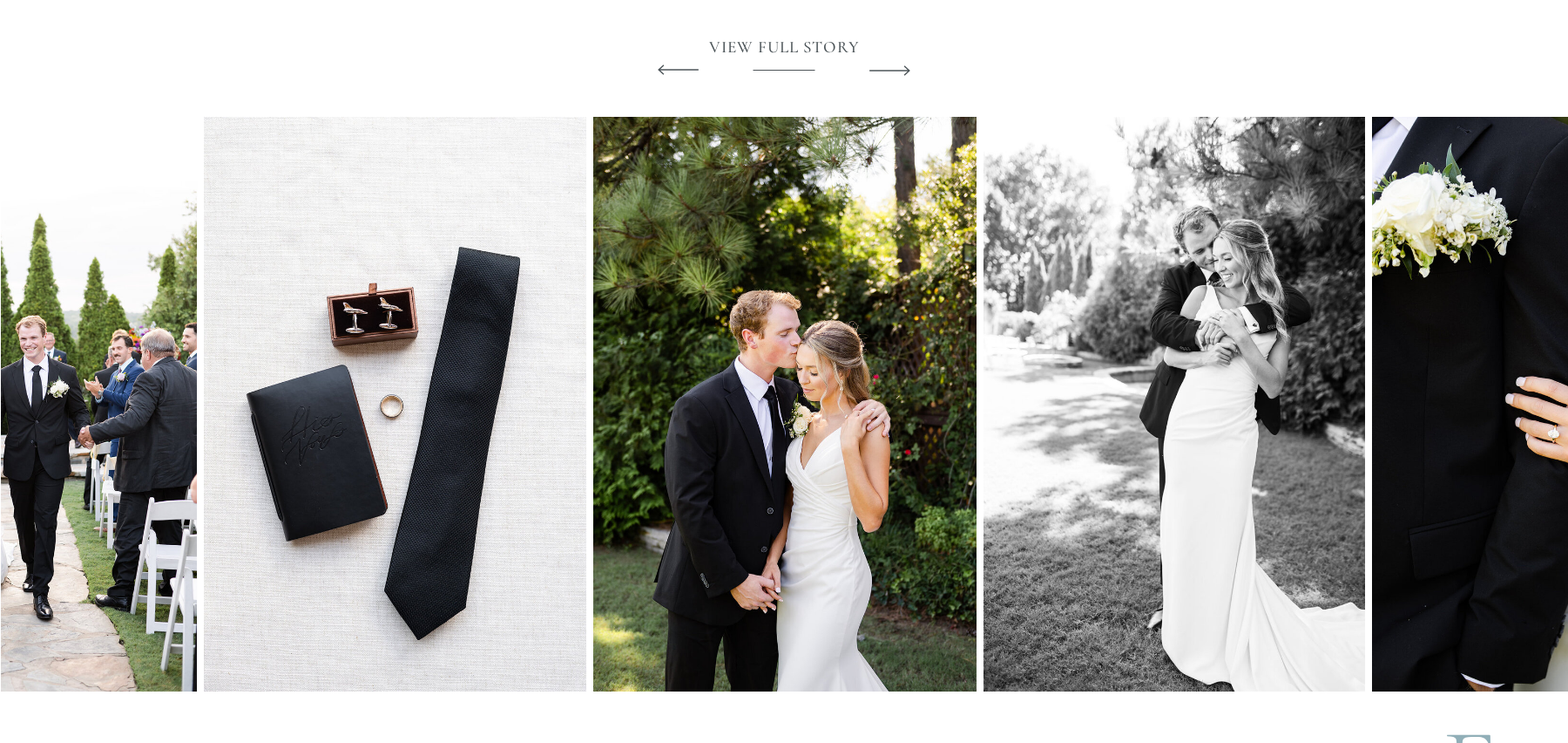
click at [906, 68] on polygon at bounding box center [890, 70] width 41 height 10
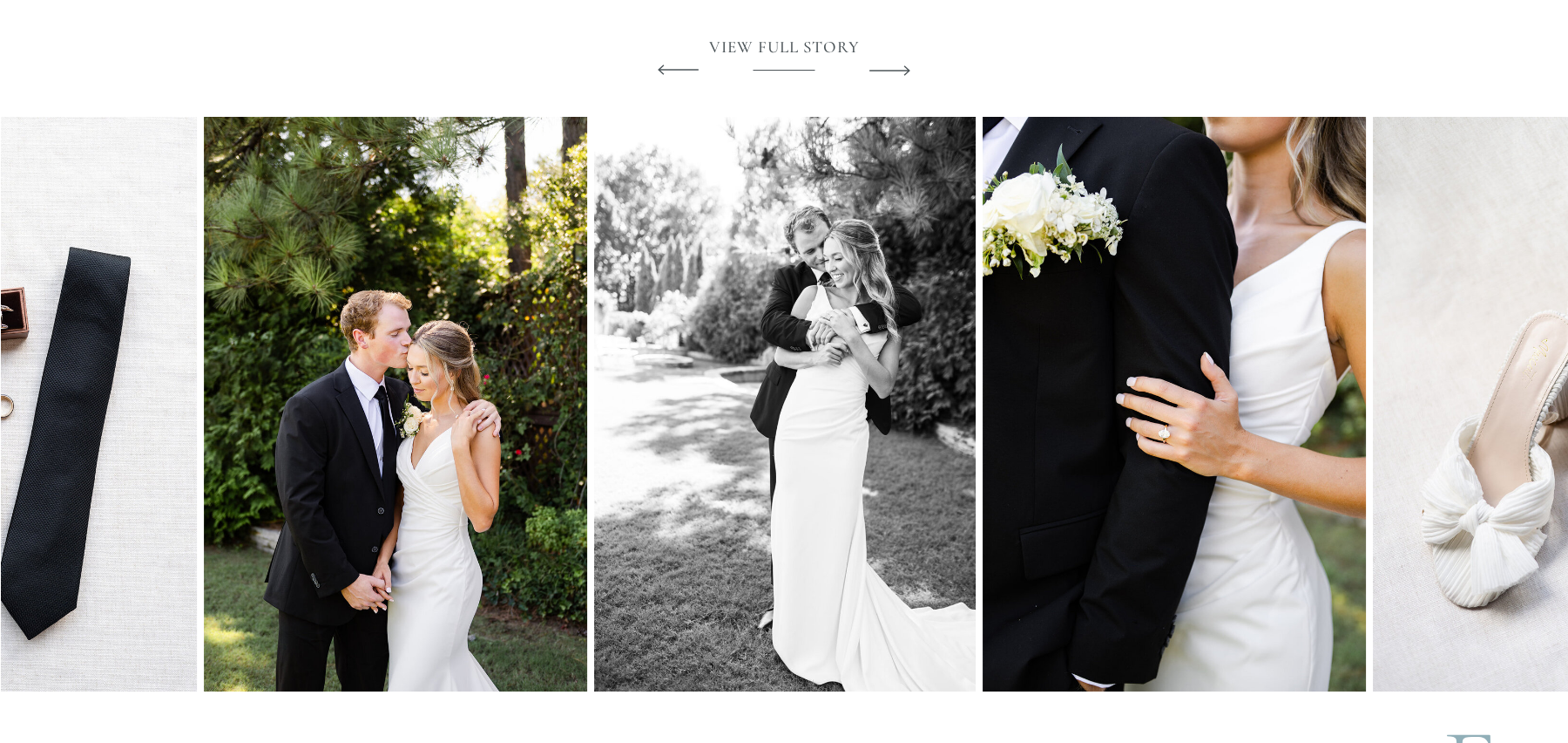
click at [907, 68] on polygon at bounding box center [890, 70] width 41 height 10
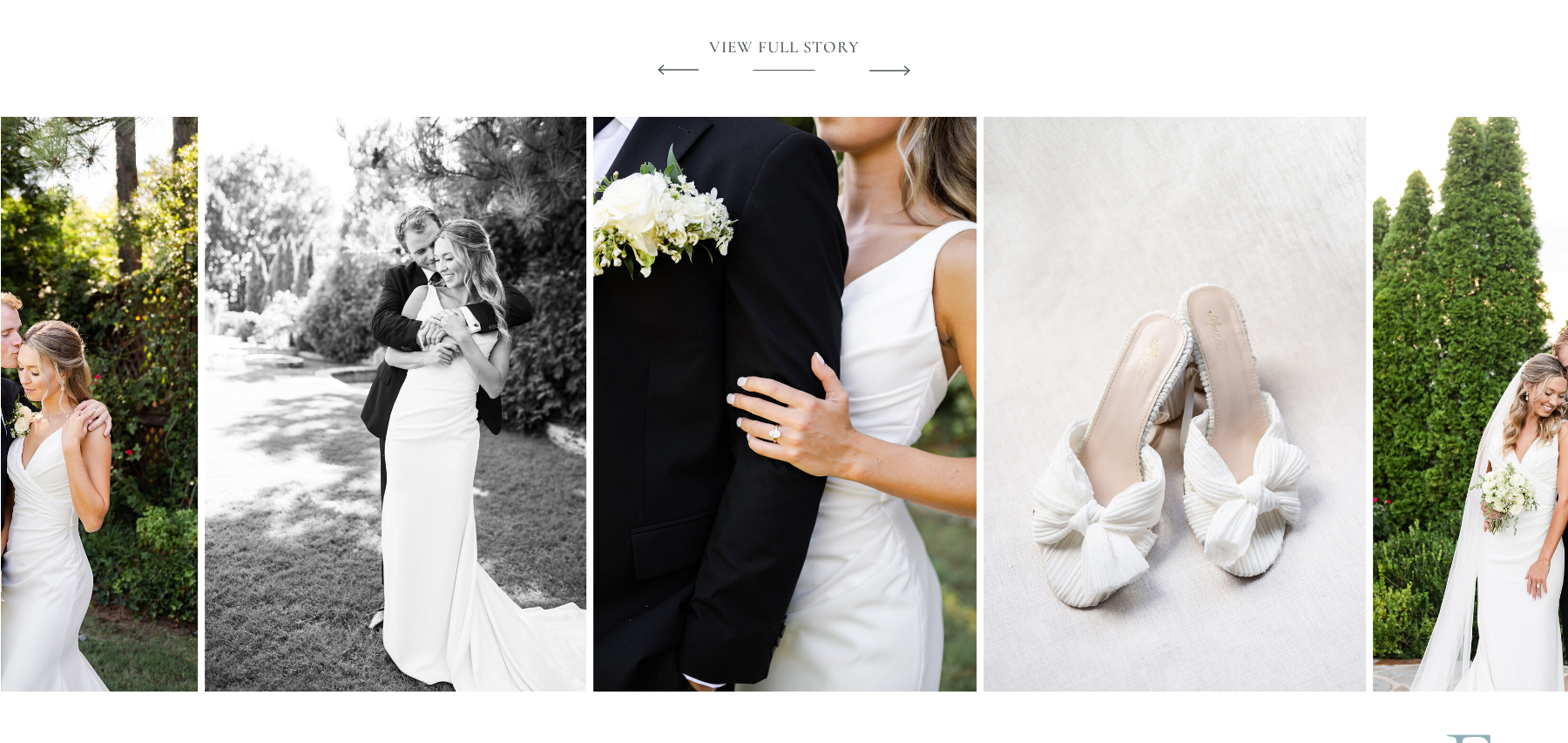
click at [907, 68] on polygon at bounding box center [890, 70] width 41 height 10
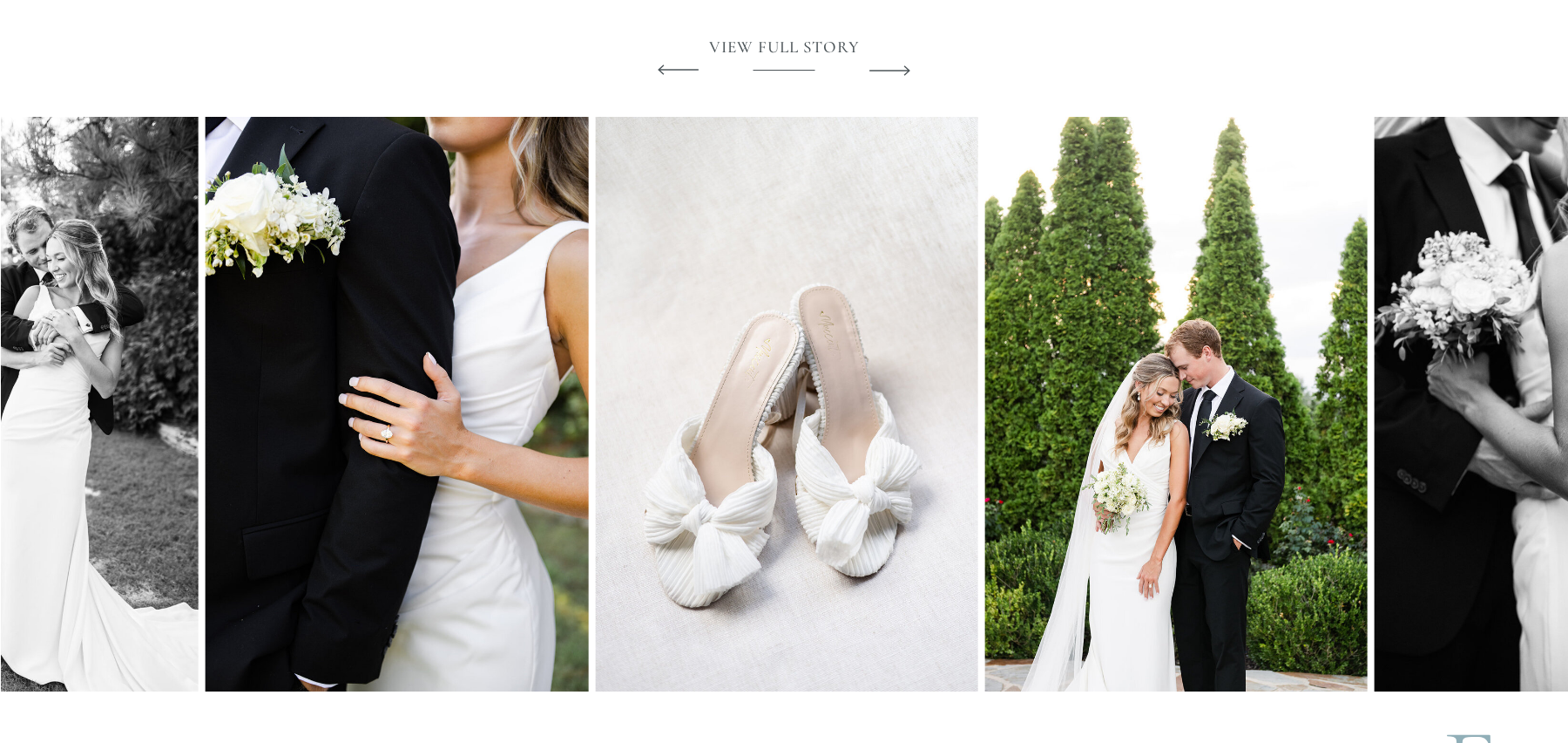
click at [907, 68] on polygon at bounding box center [890, 70] width 41 height 10
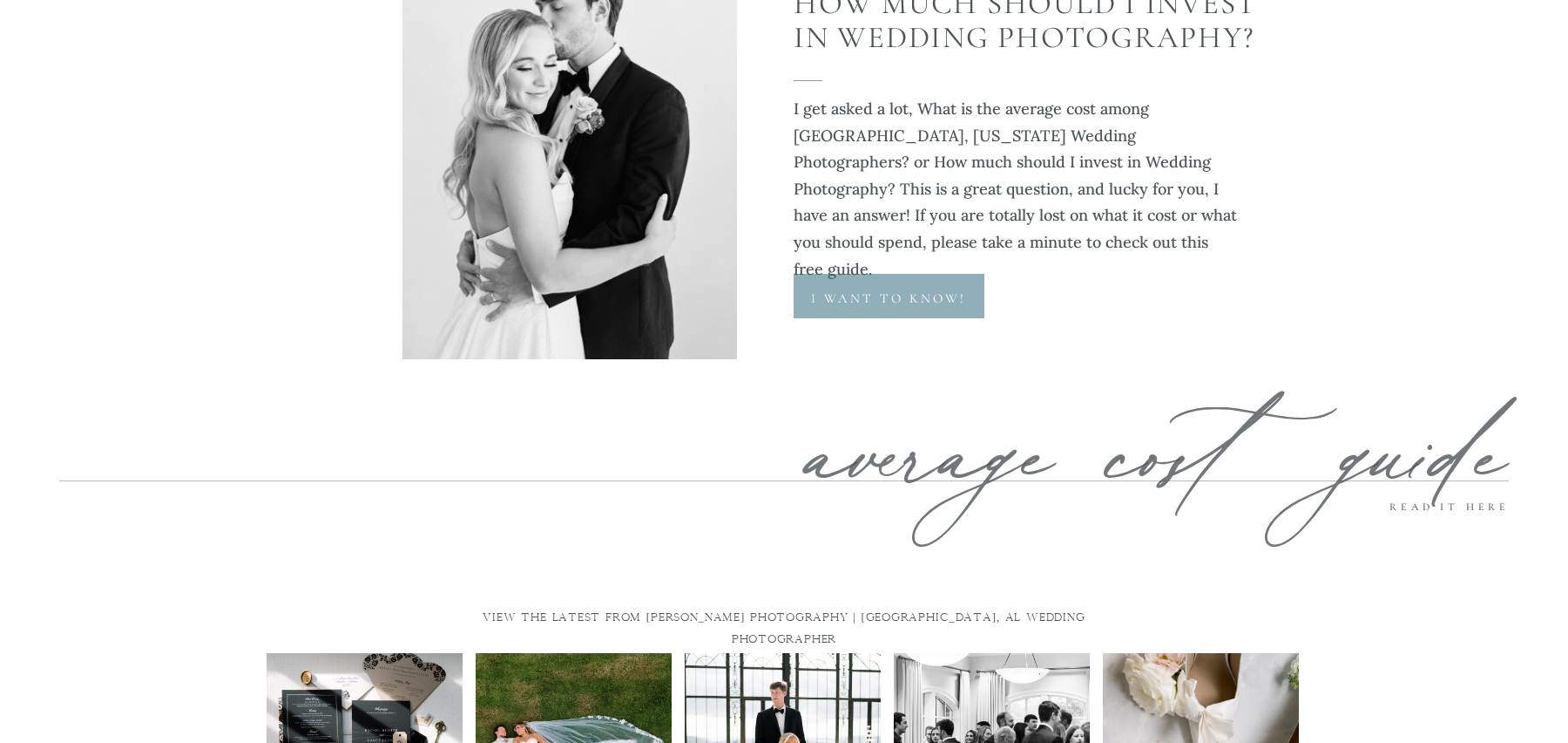
scroll to position [6238, 0]
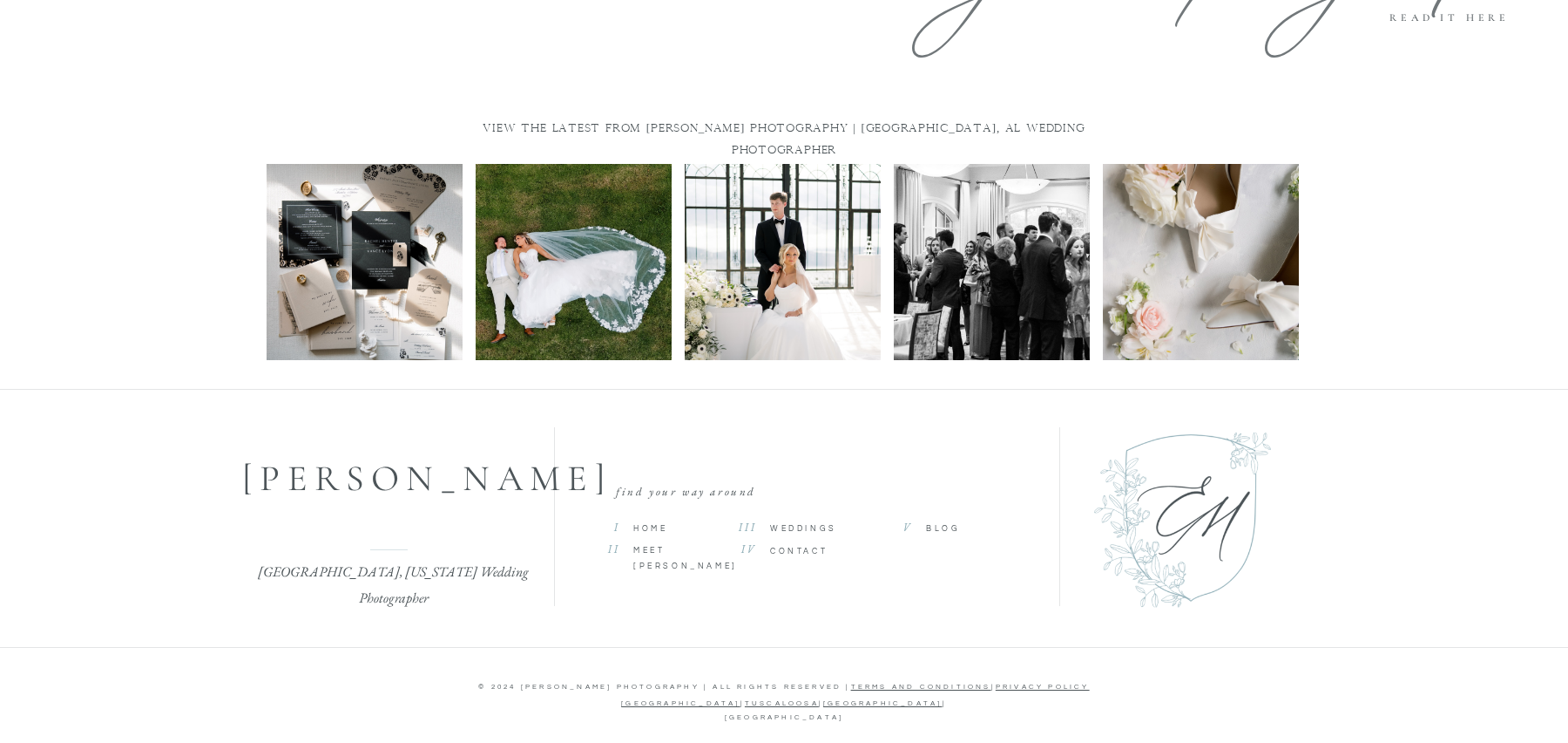
click at [436, 252] on img at bounding box center [364, 262] width 196 height 196
